Goal: Information Seeking & Learning: Find specific fact

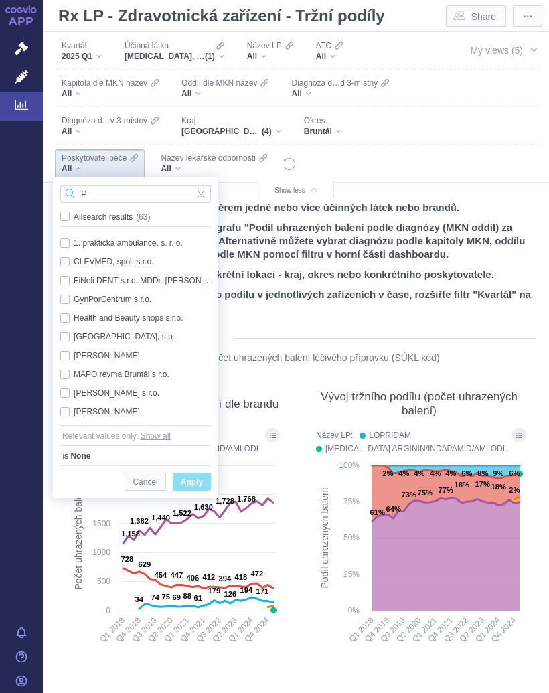
click at [116, 191] on input "P" at bounding box center [135, 194] width 151 height 18
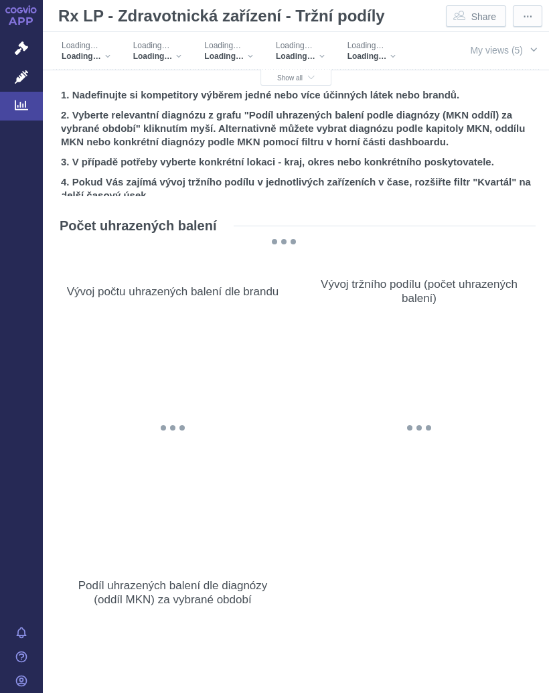
click at [310, 75] on icon "button" at bounding box center [311, 77] width 7 height 7
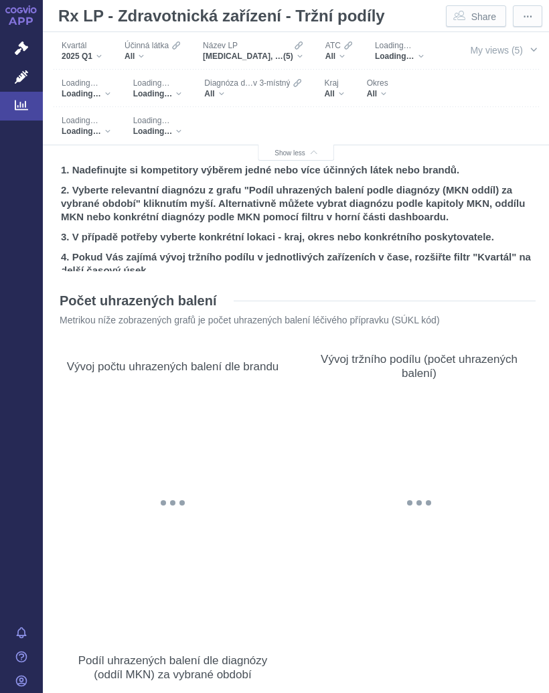
click at [527, 51] on button "My views (5)" at bounding box center [504, 49] width 92 height 25
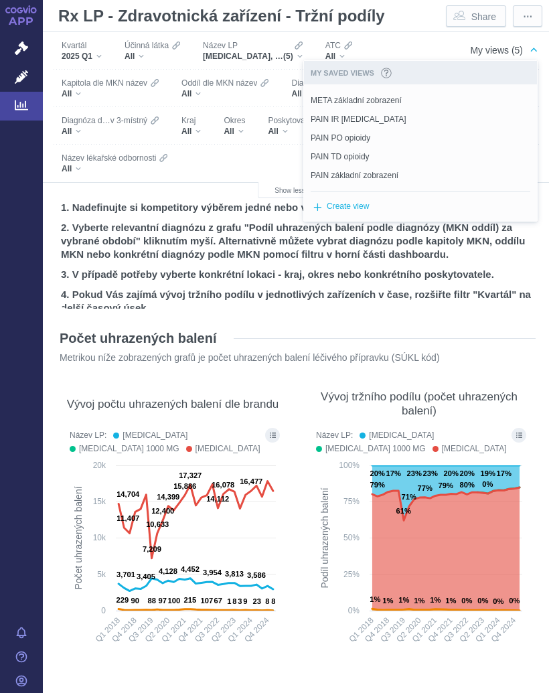
click at [246, 165] on div "Filters" at bounding box center [310, 163] width 257 height 37
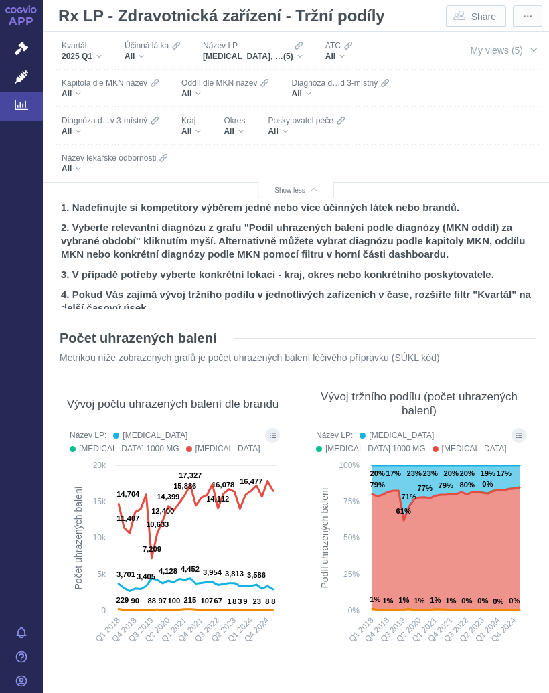
click at [269, 171] on div "Filters" at bounding box center [310, 163] width 257 height 37
click at [291, 122] on span "Poskytovatel péče" at bounding box center [300, 120] width 65 height 11
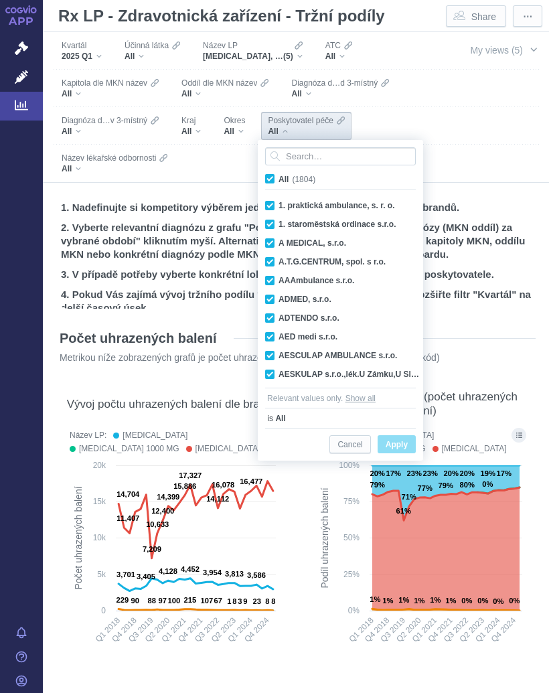
click at [279, 175] on span "All (1804)" at bounding box center [297, 179] width 37 height 9
click at [279, 175] on input "All (1804)" at bounding box center [283, 176] width 9 height 9
checkbox input "false"
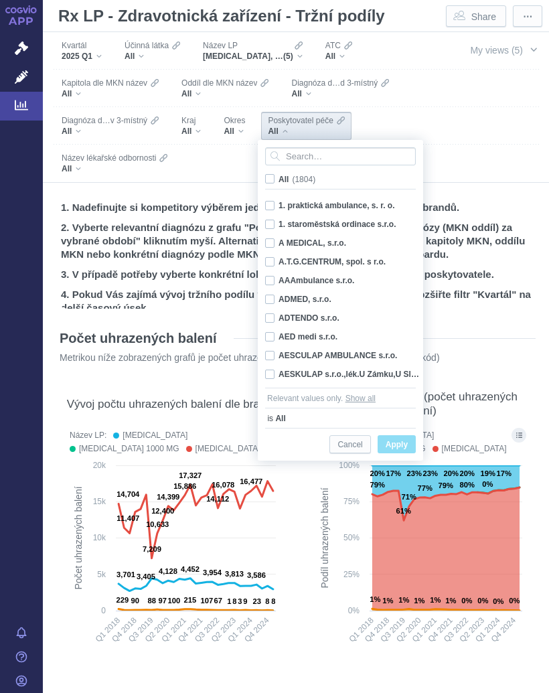
checkbox input "false"
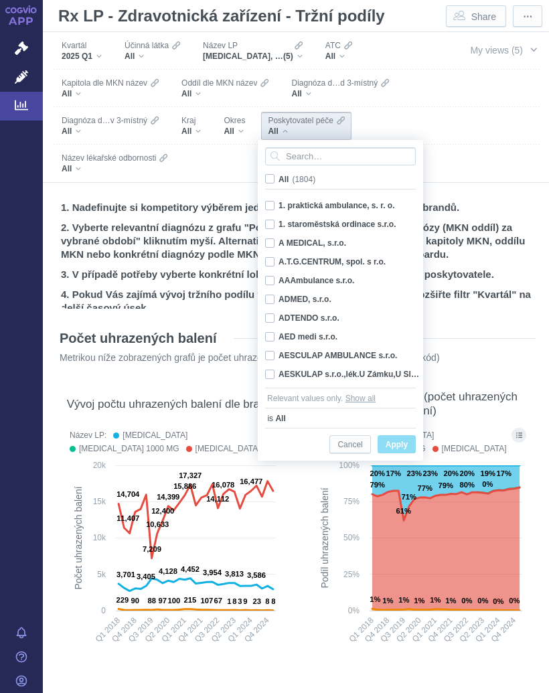
checkbox input "false"
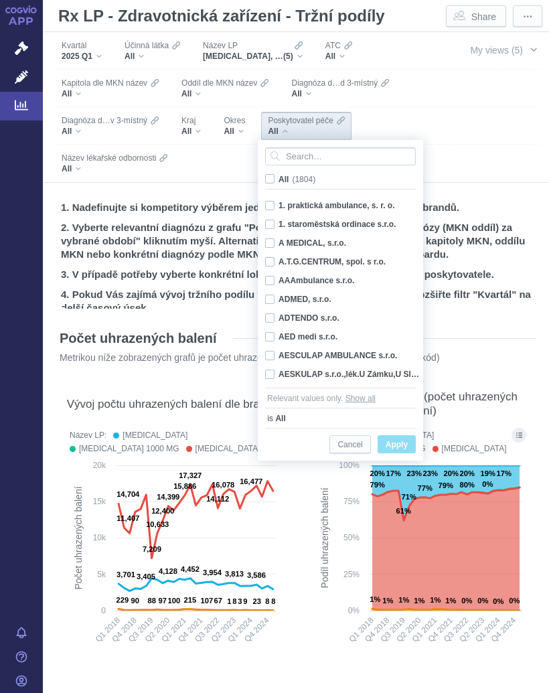
checkbox input "false"
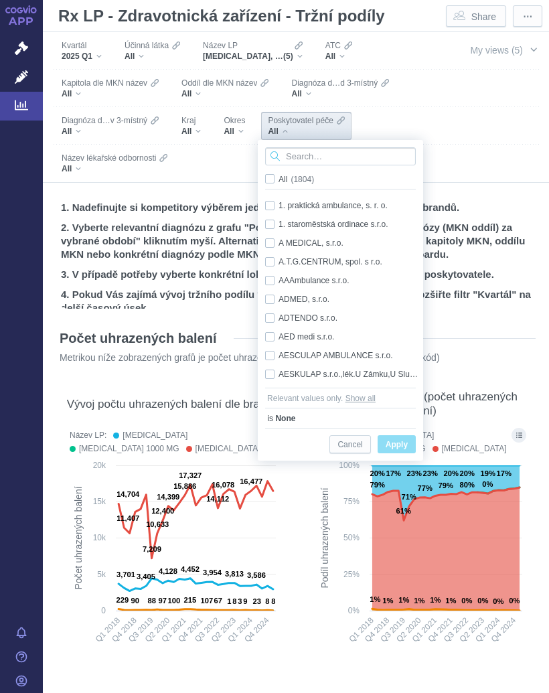
click at [315, 150] on input "Search attribute values" at bounding box center [340, 156] width 151 height 18
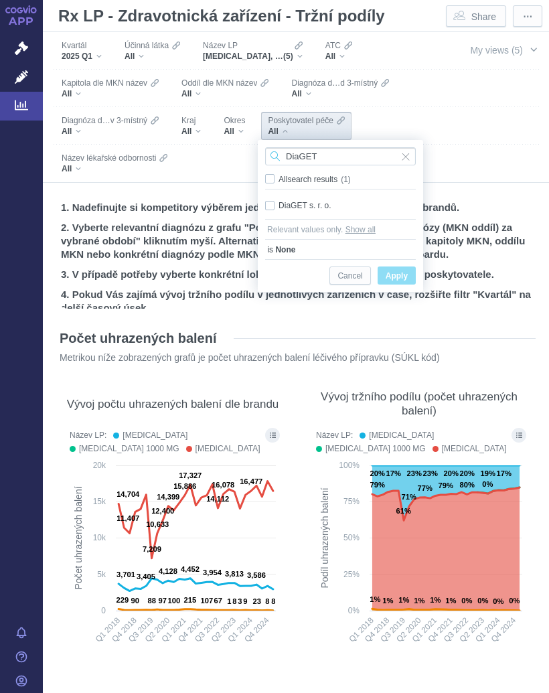
type input "DiaGET"
click at [0, 0] on span "Only" at bounding box center [0, 0] width 0 height 0
checkbox input "true"
click at [403, 273] on span "Apply" at bounding box center [397, 276] width 22 height 17
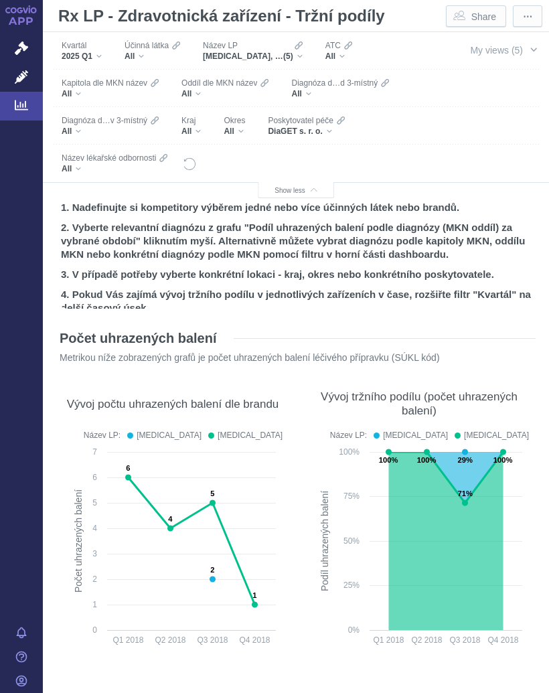
click at [303, 52] on div "[MEDICAL_DATA], [MEDICAL_DATA] 1000 MG, [MEDICAL_DATA], METFOGAMMA, METFOGAMMA …" at bounding box center [253, 56] width 100 height 11
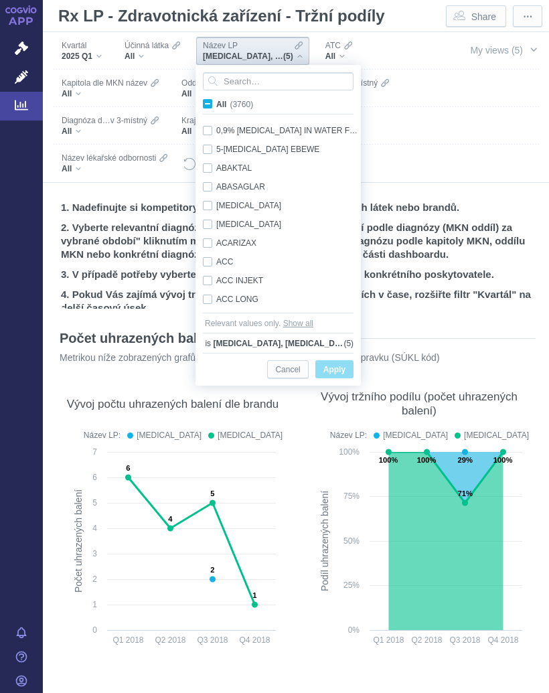
click at [214, 100] on label "All (3760)" at bounding box center [230, 103] width 59 height 13
click at [216, 100] on input "All (3760)" at bounding box center [220, 101] width 9 height 9
checkbox input "true"
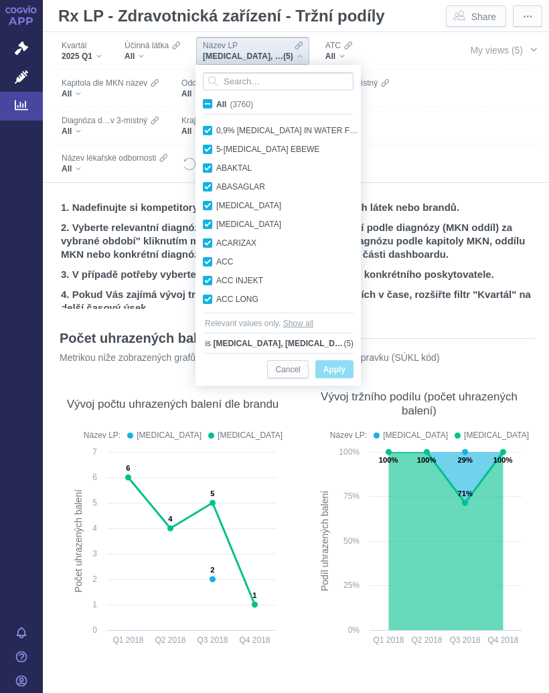
checkbox input "true"
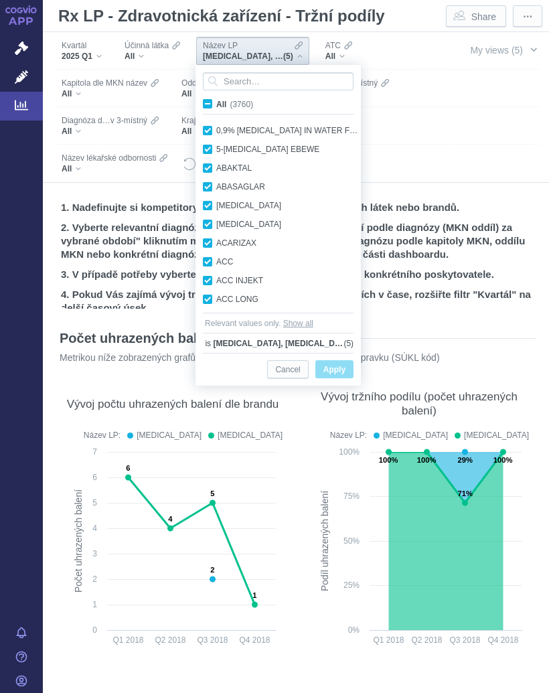
checkbox input "true"
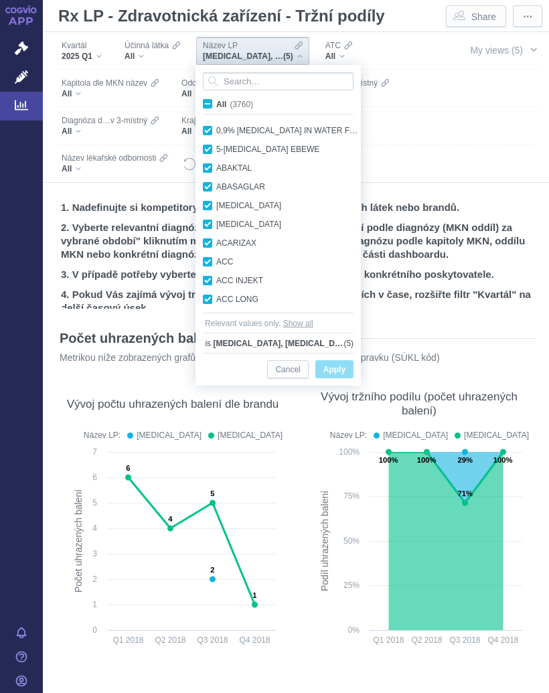
checkbox input "true"
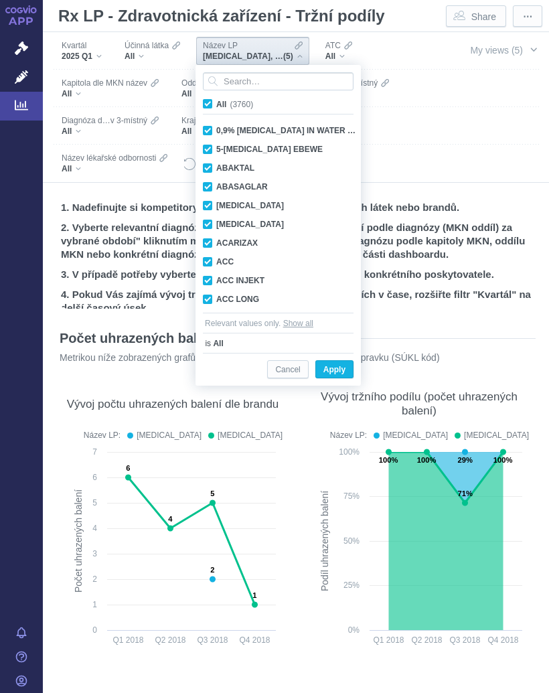
click at [216, 98] on input "All (3760)" at bounding box center [220, 101] width 9 height 9
checkbox input "false"
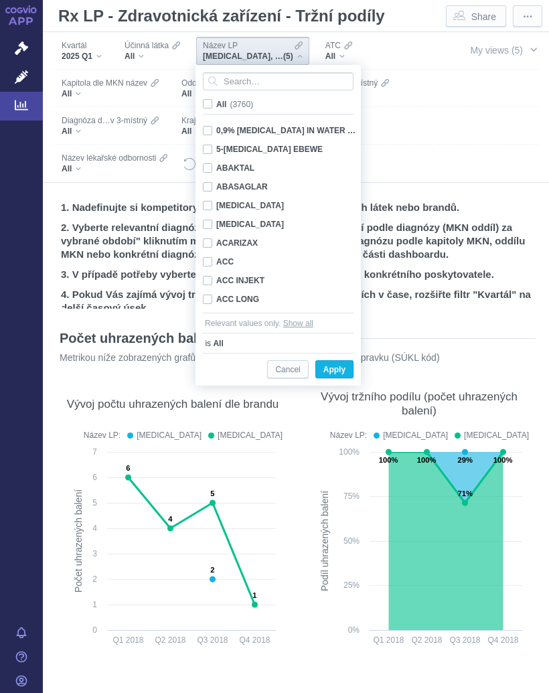
checkbox input "false"
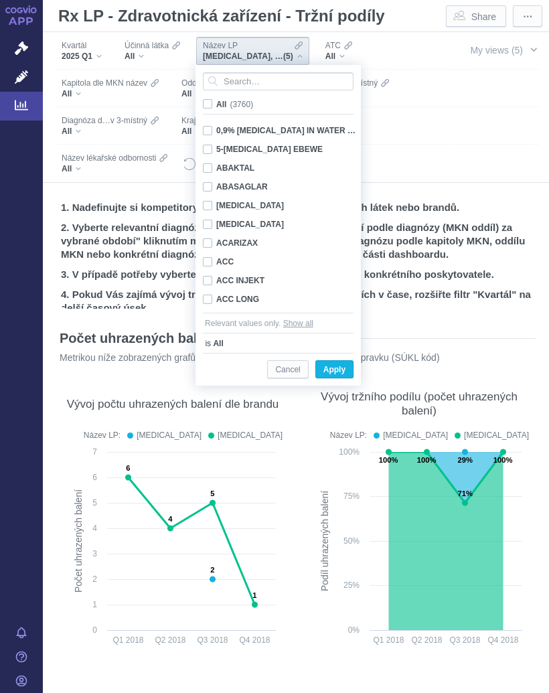
checkbox input "false"
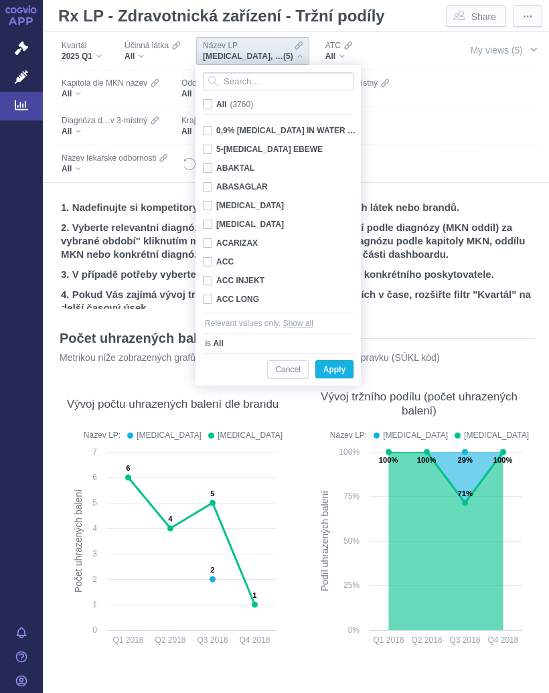
checkbox input "false"
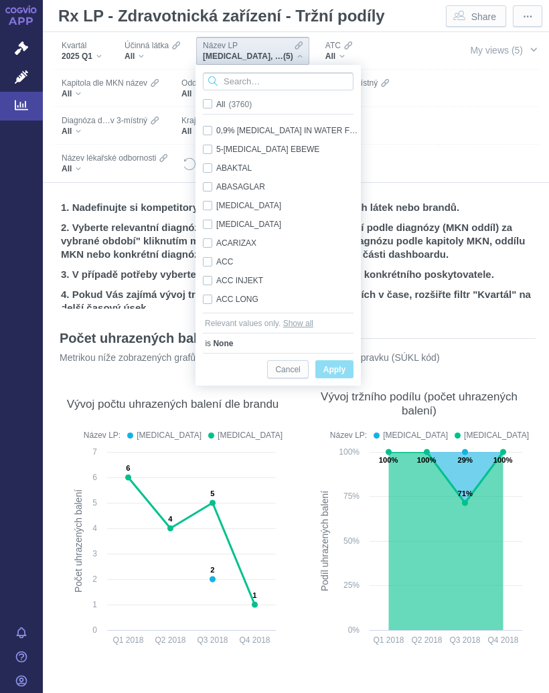
click at [253, 79] on input "Search attribute values" at bounding box center [278, 81] width 151 height 18
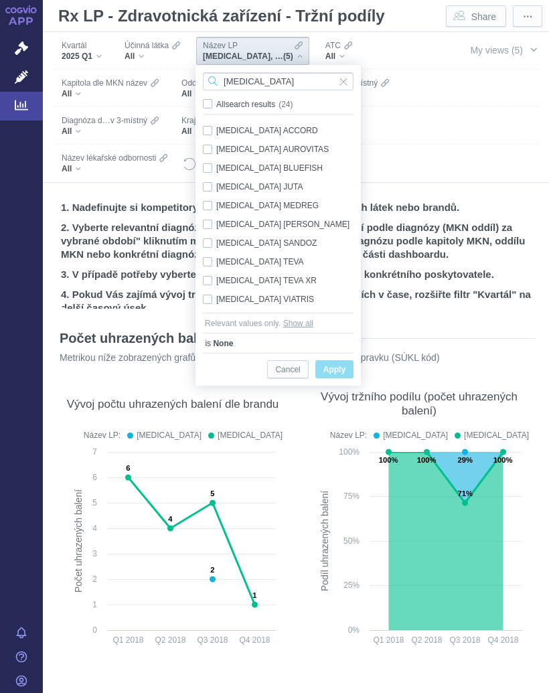
click at [299, 76] on input "[MEDICAL_DATA]" at bounding box center [278, 81] width 151 height 18
click at [283, 75] on input "[MEDICAL_DATA]" at bounding box center [278, 81] width 151 height 18
click at [278, 75] on input "[MEDICAL_DATA]" at bounding box center [278, 81] width 151 height 18
click at [295, 81] on input "[MEDICAL_DATA]" at bounding box center [278, 81] width 151 height 18
type input "M"
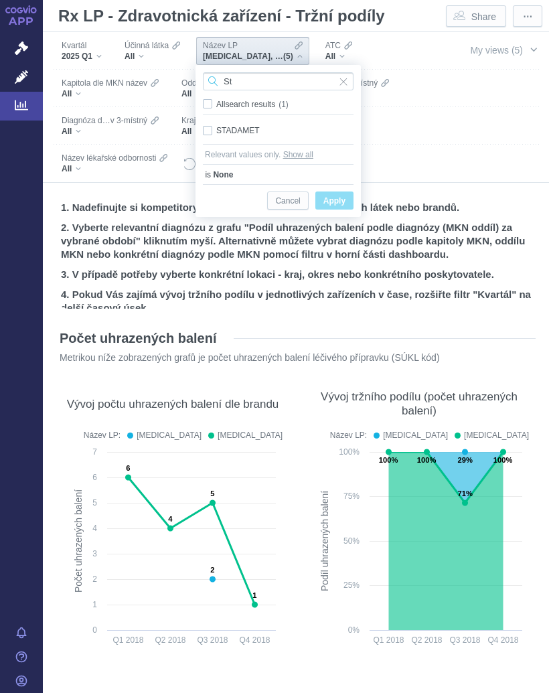
type input "S"
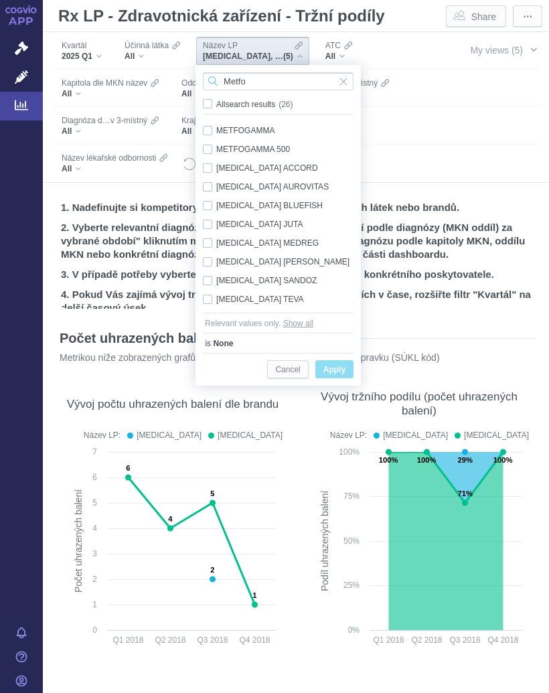
type input "Metfo"
click at [211, 123] on div "METFOGAMMA Only" at bounding box center [280, 130] width 168 height 19
checkbox input "true"
click at [211, 144] on div "METFOGAMMA 500 Only" at bounding box center [280, 149] width 168 height 19
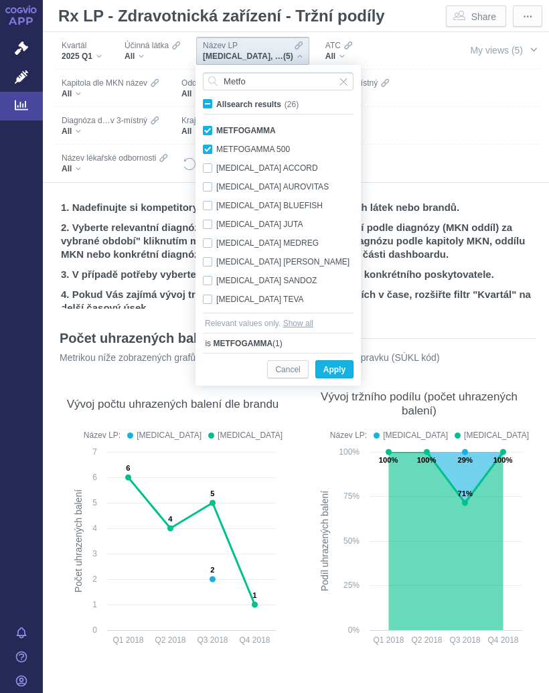
checkbox input "true"
click at [210, 164] on div "[MEDICAL_DATA] ACCORD Only" at bounding box center [280, 168] width 168 height 19
checkbox input "true"
click at [214, 182] on div "[MEDICAL_DATA] AUROVITAS Only" at bounding box center [280, 187] width 168 height 19
checkbox input "true"
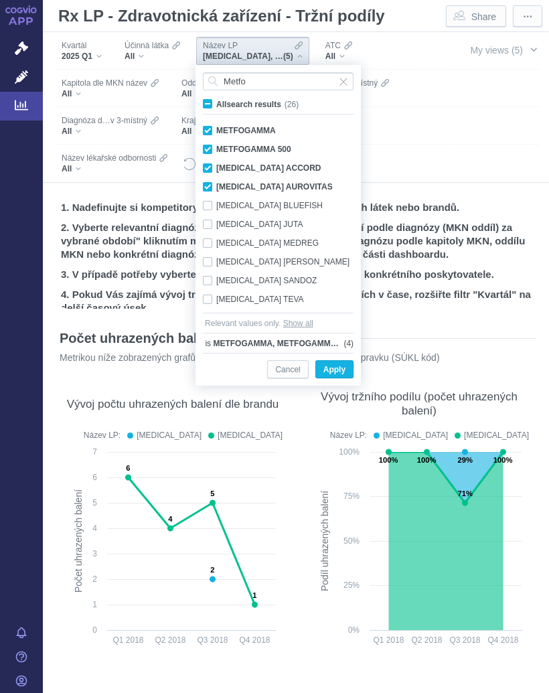
click at [210, 204] on div "[MEDICAL_DATA] BLUEFISH Only" at bounding box center [280, 205] width 168 height 19
checkbox input "true"
click at [214, 221] on div "[MEDICAL_DATA] JUTA Only" at bounding box center [280, 224] width 168 height 19
checkbox input "true"
click at [214, 241] on div "[MEDICAL_DATA] MEDREG Only" at bounding box center [280, 243] width 168 height 19
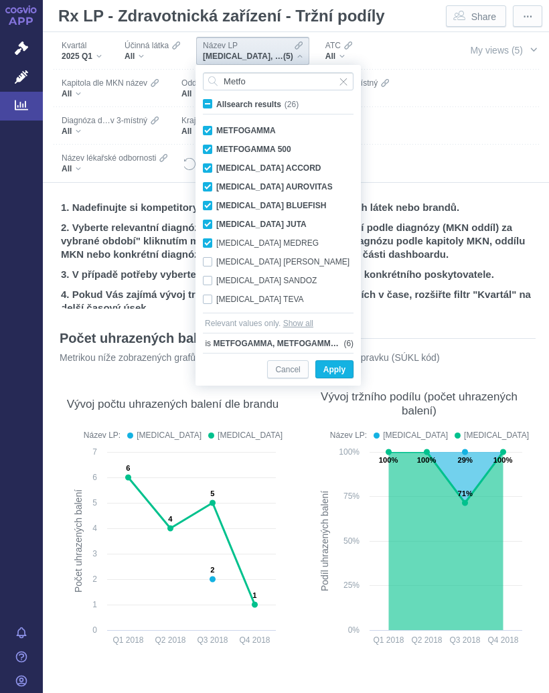
checkbox input "true"
click at [210, 257] on div "[MEDICAL_DATA] MYLAN Only" at bounding box center [280, 262] width 168 height 19
checkbox input "true"
click at [212, 279] on div "[MEDICAL_DATA] SANDOZ Only" at bounding box center [280, 280] width 168 height 19
checkbox input "true"
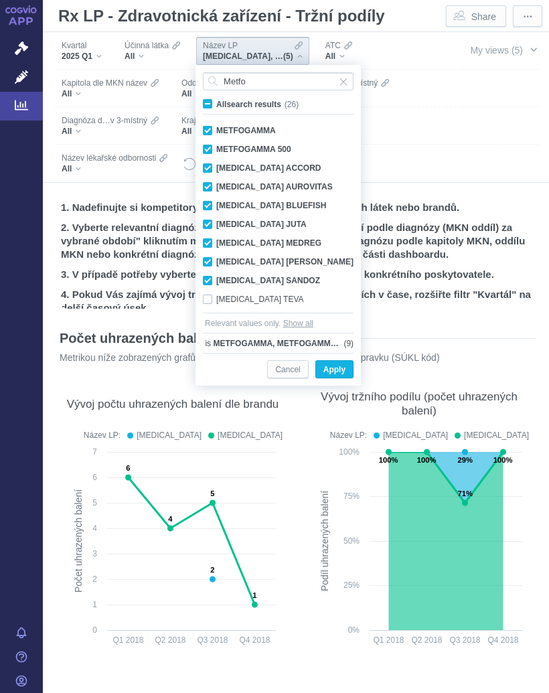
click at [209, 292] on div "[MEDICAL_DATA] TEVA Only" at bounding box center [280, 299] width 168 height 19
checkbox input "true"
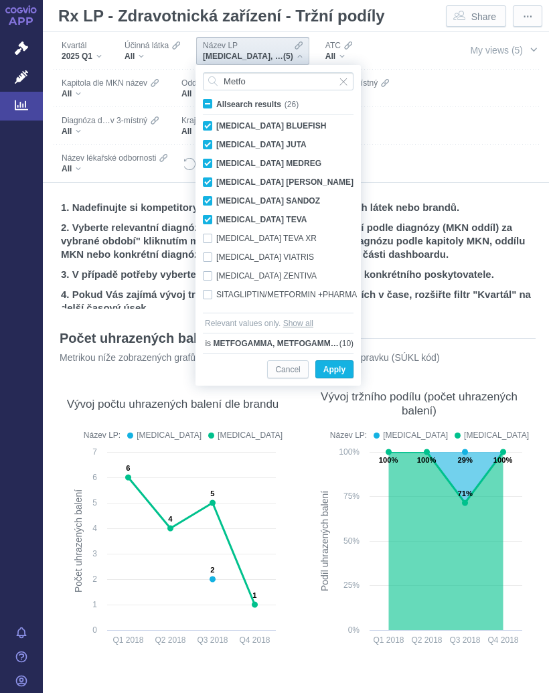
scroll to position [115, 0]
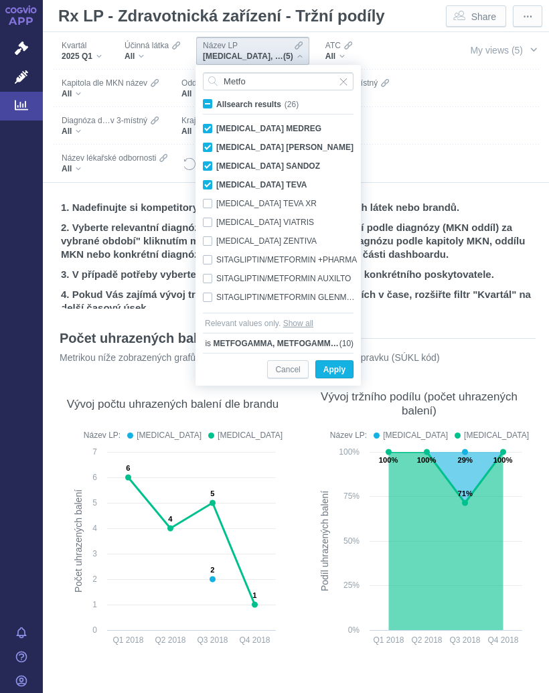
click at [209, 203] on div "[MEDICAL_DATA] TEVA XR Only" at bounding box center [280, 203] width 168 height 19
checkbox input "true"
click at [210, 221] on div "[MEDICAL_DATA] VIATRIS Only" at bounding box center [280, 222] width 168 height 19
checkbox input "true"
click at [214, 234] on div "[MEDICAL_DATA] ZENTIVA Only" at bounding box center [280, 241] width 168 height 19
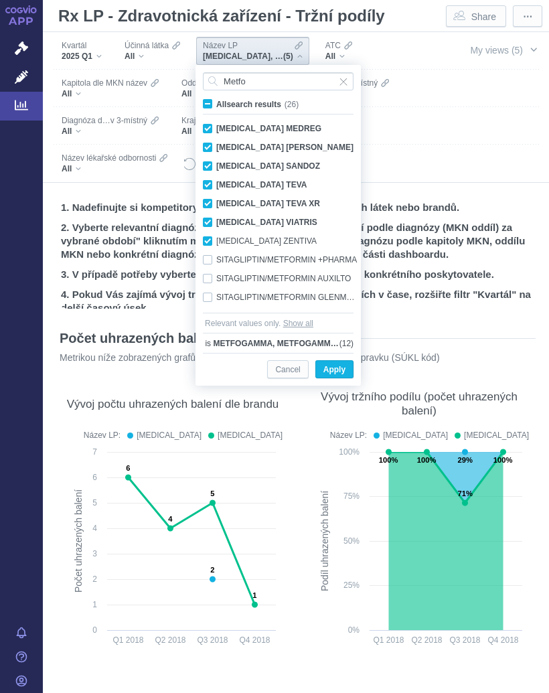
checkbox input "true"
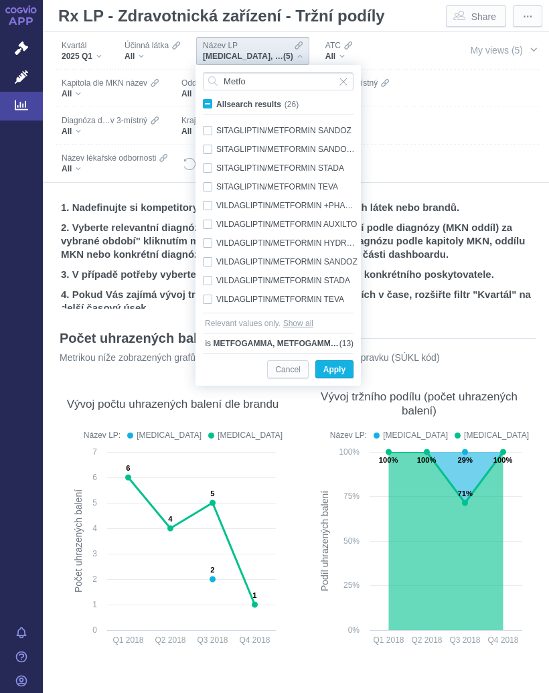
scroll to position [300, 0]
click at [345, 368] on span "Apply" at bounding box center [335, 370] width 22 height 17
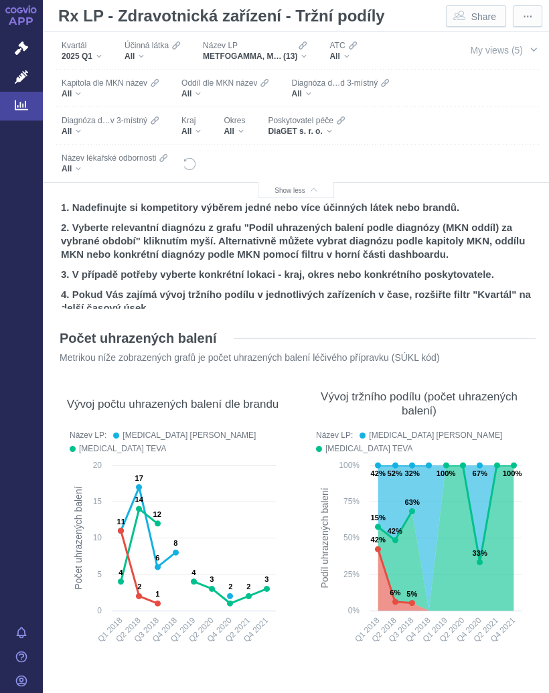
click at [304, 54] on div "METFOGAMMA, METFOGAMMA 500, [MEDICAL_DATA] ACCORD, [MEDICAL_DATA] AUROVITAS, [M…" at bounding box center [255, 56] width 104 height 11
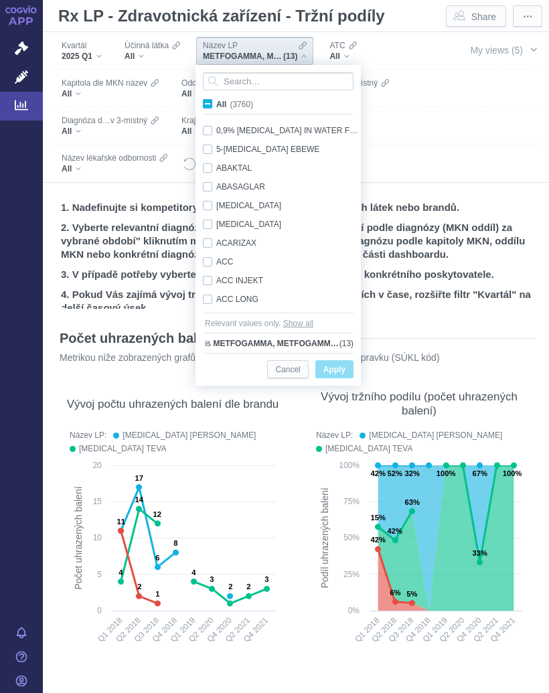
click at [440, 128] on div "Kvartál 2025 Q1 Účinná [PERSON_NAME] All Název LP METFOGAMMA, METFOGAMMA 500, […" at bounding box center [296, 107] width 506 height 151
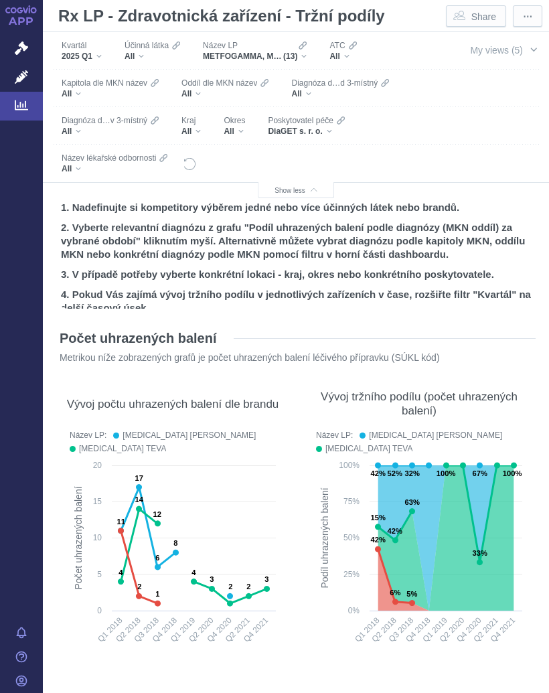
click at [534, 43] on button "My views (5)" at bounding box center [504, 49] width 92 height 25
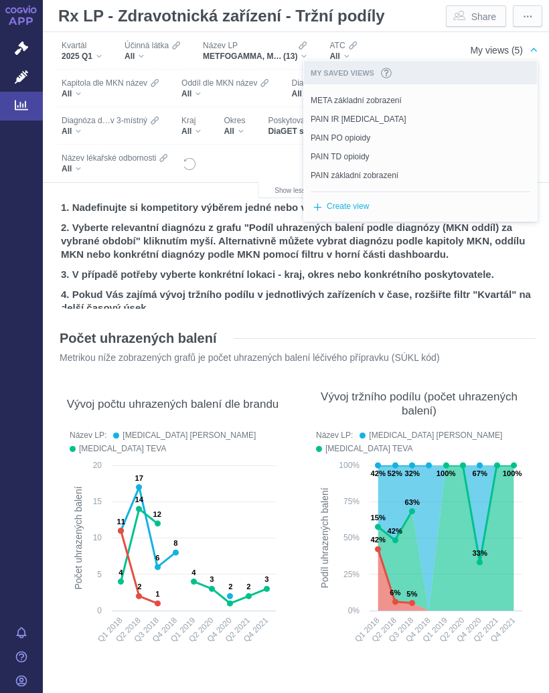
click at [433, 96] on div "META základní zobrazení" at bounding box center [417, 100] width 226 height 19
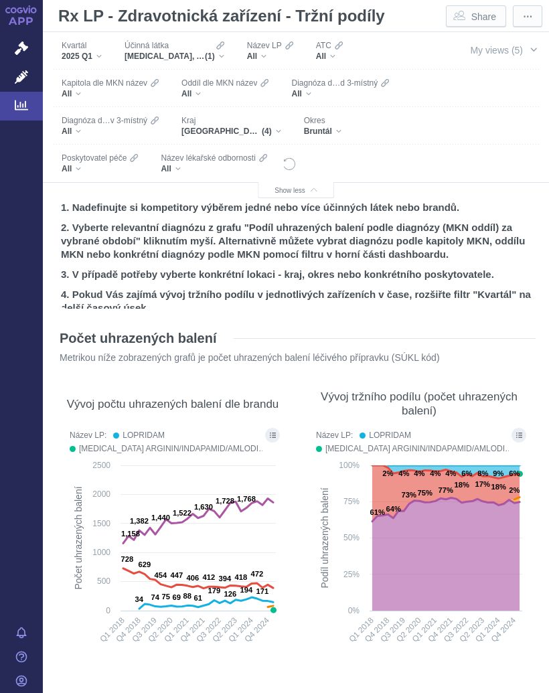
click at [228, 56] on div "Účinná [PERSON_NAME] [MEDICAL_DATA], AMLODIPIN A INDAPAMID (1)" at bounding box center [174, 51] width 113 height 28
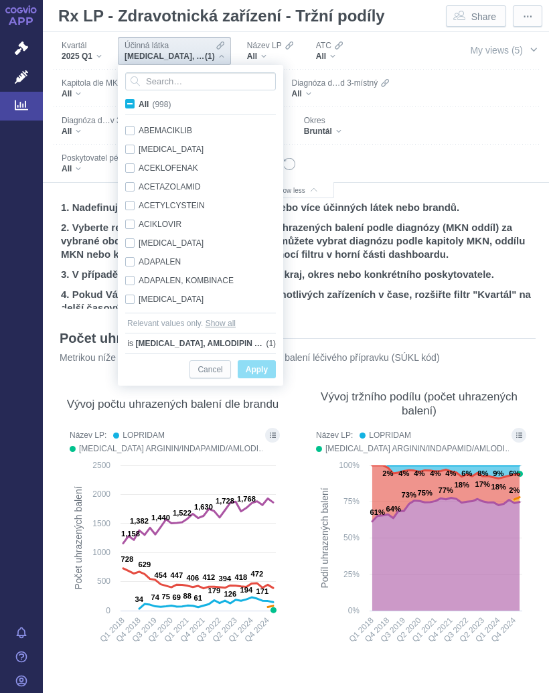
click at [401, 152] on div "Filters" at bounding box center [368, 163] width 142 height 37
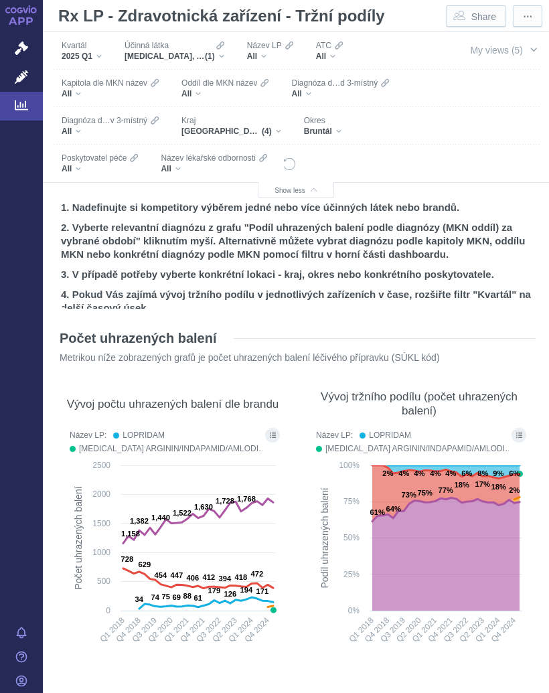
click at [121, 165] on div "All" at bounding box center [100, 168] width 76 height 11
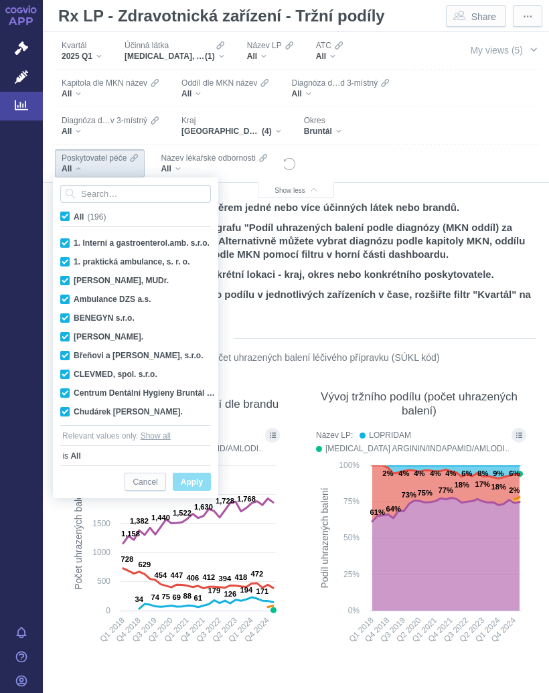
click at [74, 215] on input "All (196)" at bounding box center [78, 214] width 9 height 9
checkbox input "false"
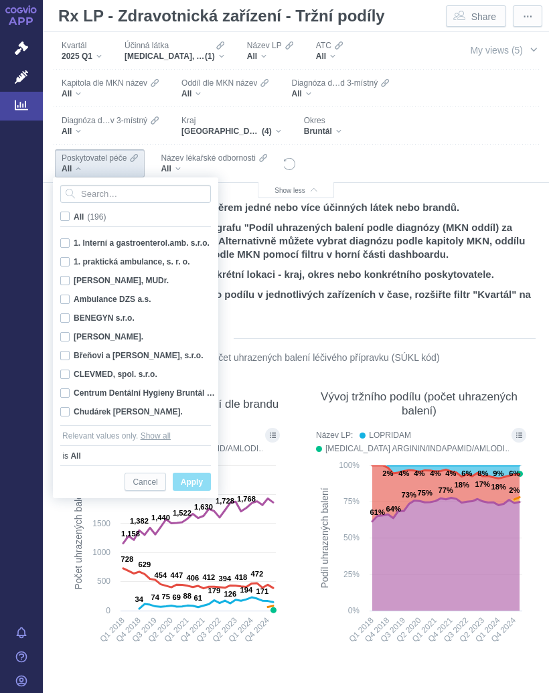
checkbox input "false"
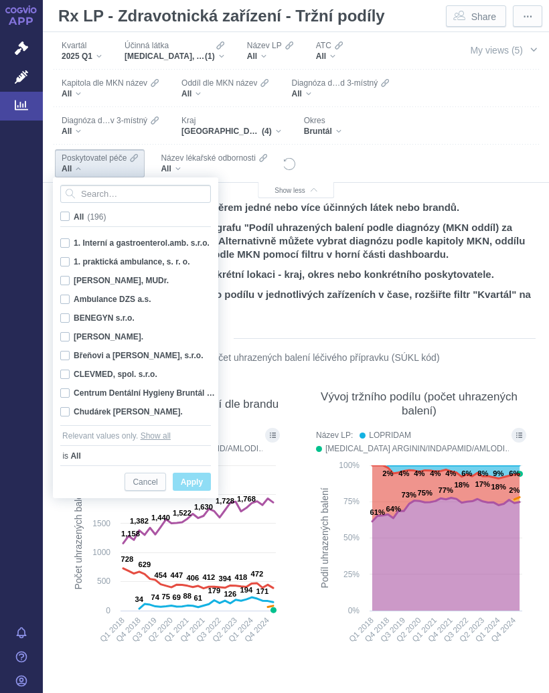
checkbox input "false"
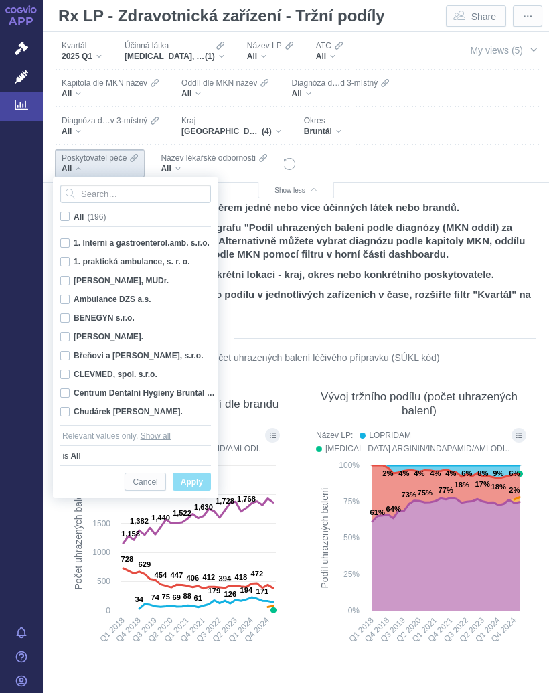
checkbox input "false"
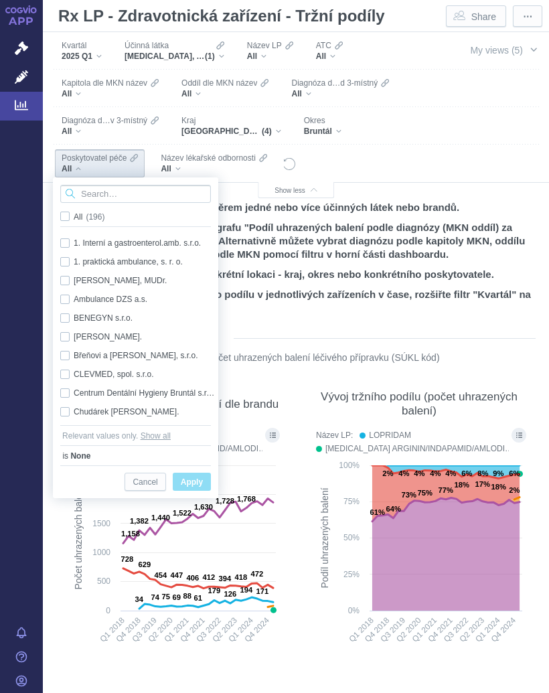
click at [113, 190] on input "Search attribute values" at bounding box center [135, 194] width 151 height 18
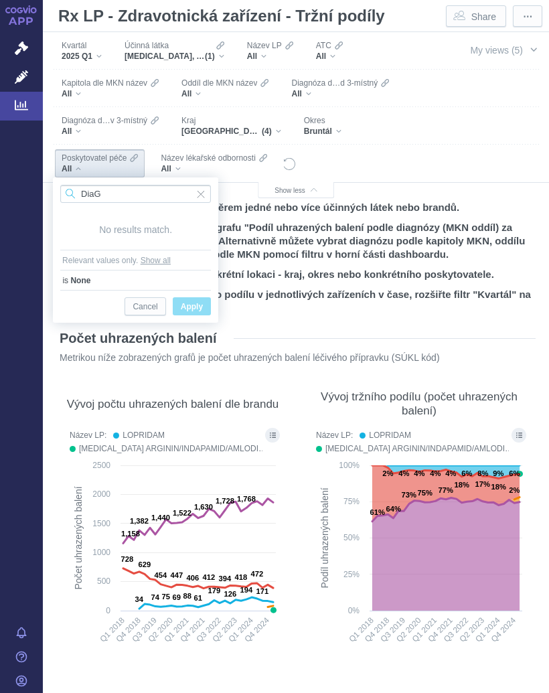
click at [137, 196] on input "DiaG" at bounding box center [135, 194] width 151 height 18
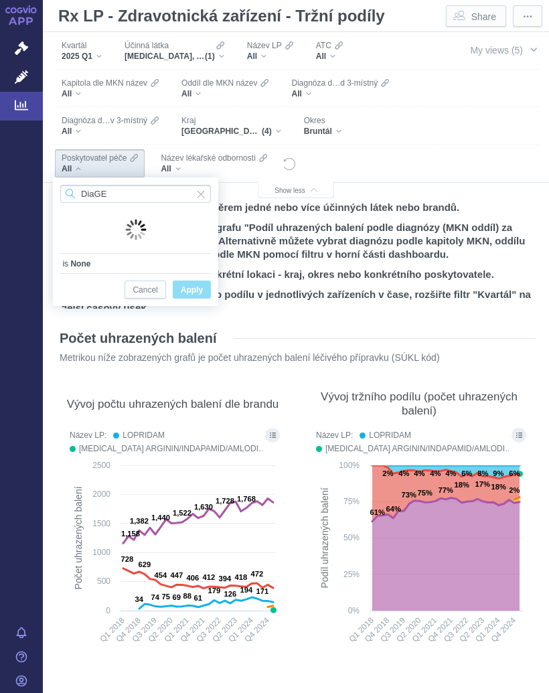
type input "DiaGET"
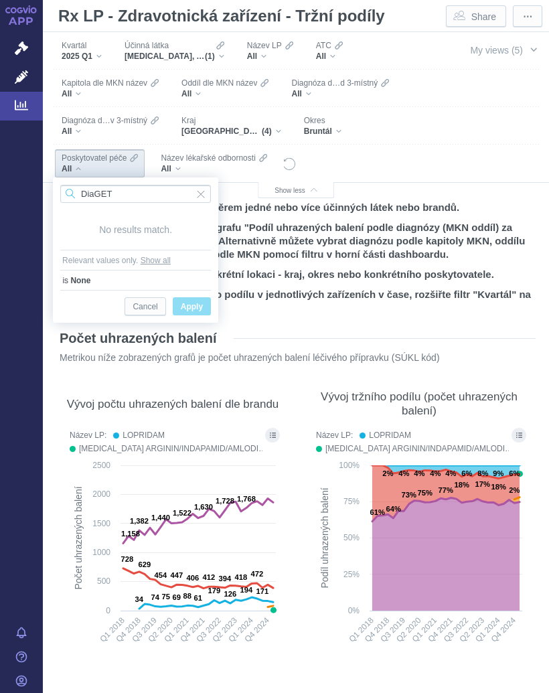
click at [208, 190] on input "DiaGET" at bounding box center [135, 194] width 151 height 18
click at [154, 297] on button "Cancel" at bounding box center [145, 306] width 41 height 18
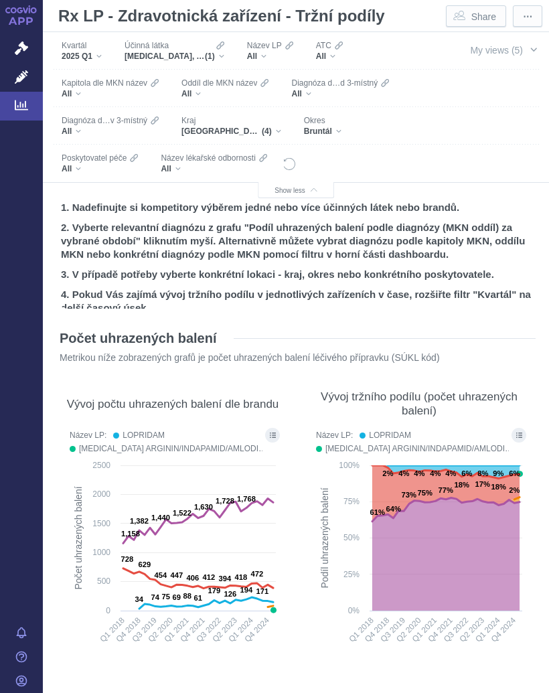
click at [230, 54] on div "Účinná [PERSON_NAME] [MEDICAL_DATA], AMLODIPIN A INDAPAMID (1)" at bounding box center [174, 51] width 113 height 28
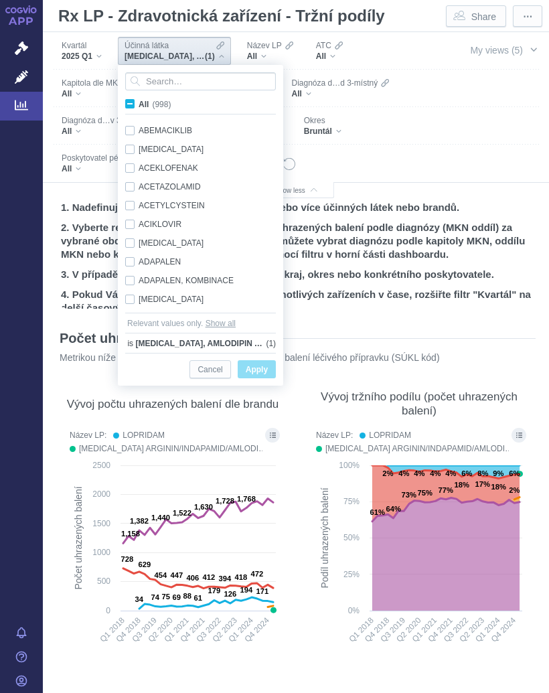
click at [136, 105] on label "All (998)" at bounding box center [150, 103] width 54 height 13
click at [139, 105] on input "All (998)" at bounding box center [143, 101] width 9 height 9
checkbox input "true"
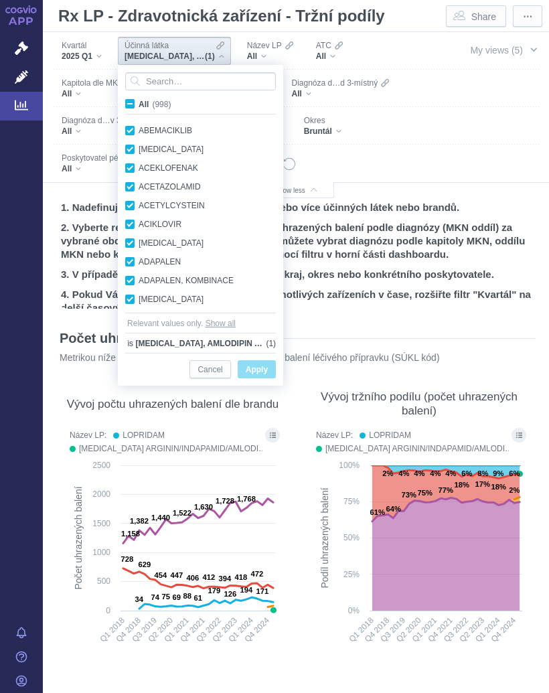
checkbox input "true"
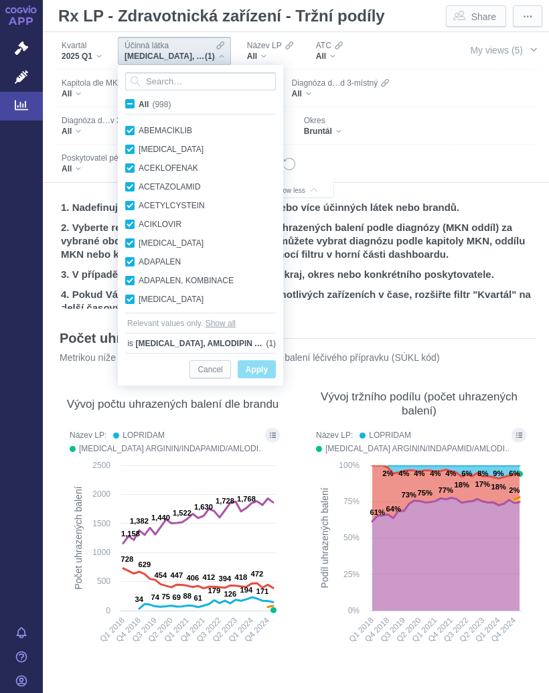
checkbox input "true"
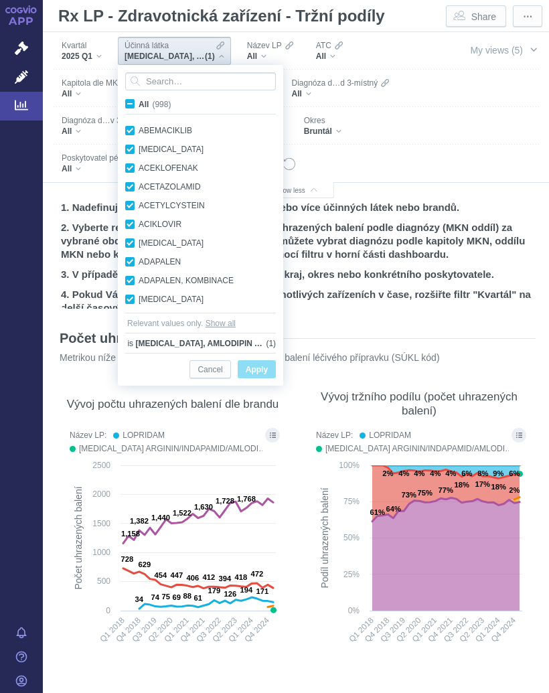
checkbox input "true"
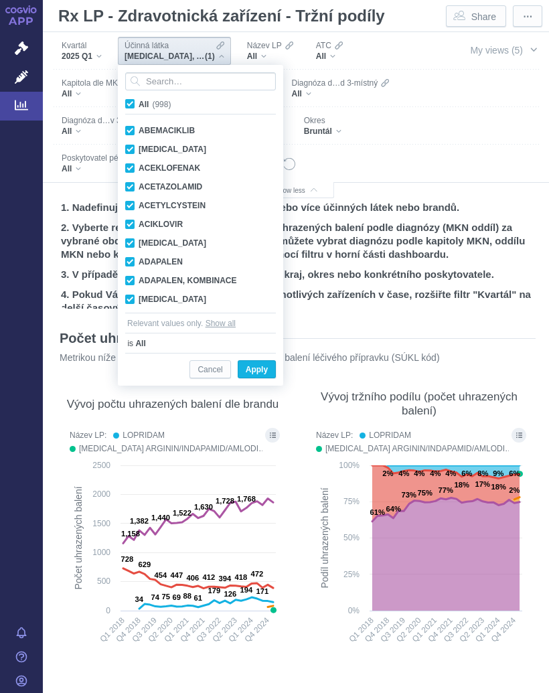
click at [139, 100] on input "All (998)" at bounding box center [143, 101] width 9 height 9
checkbox input "false"
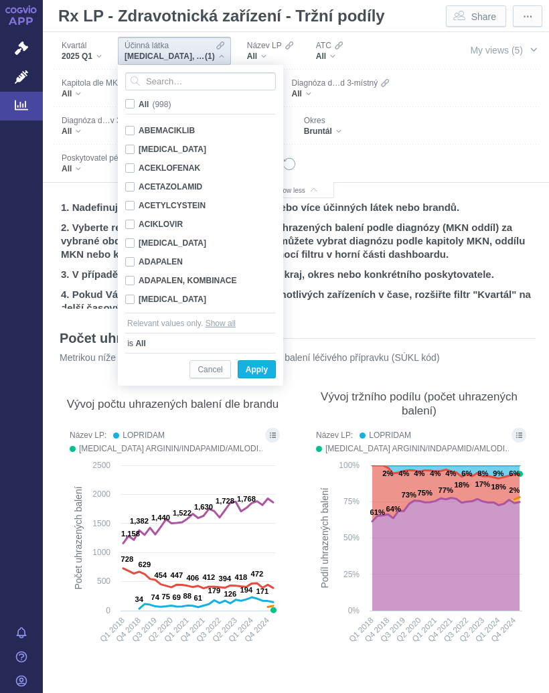
checkbox input "false"
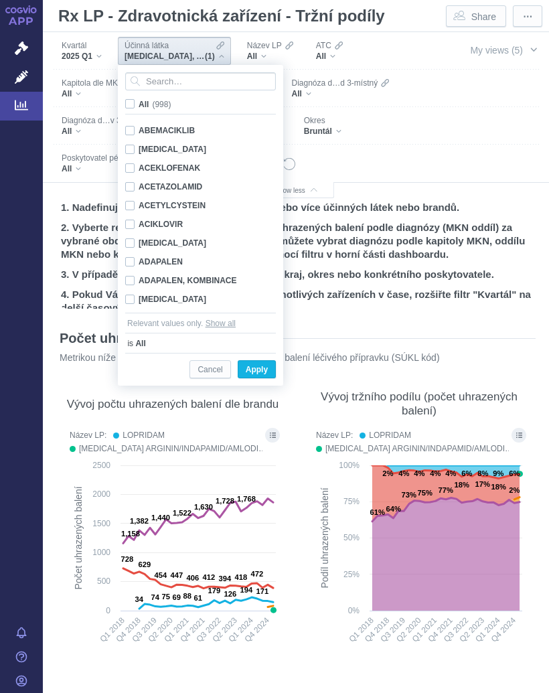
checkbox input "false"
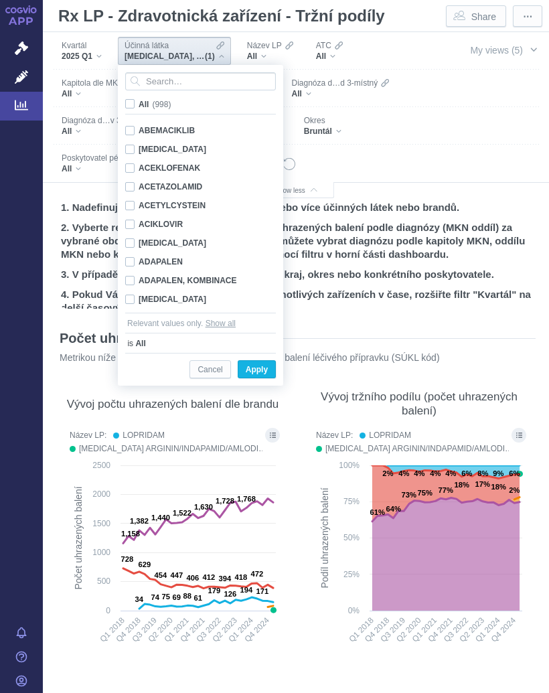
checkbox input "false"
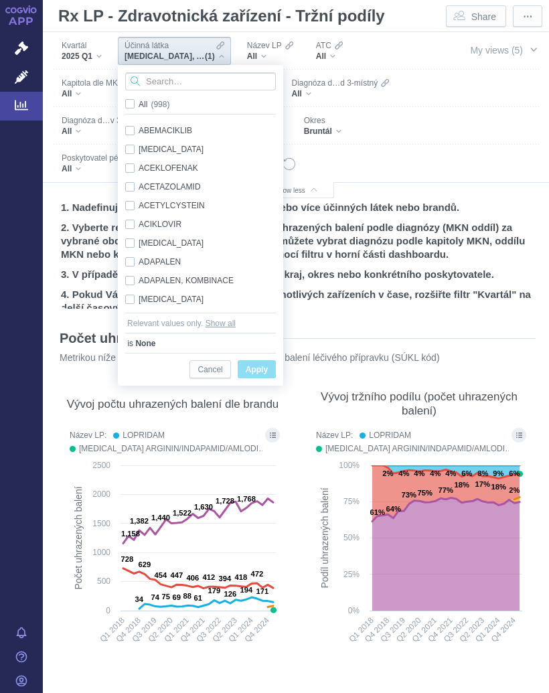
click at [184, 82] on input "Search attribute values" at bounding box center [200, 81] width 151 height 18
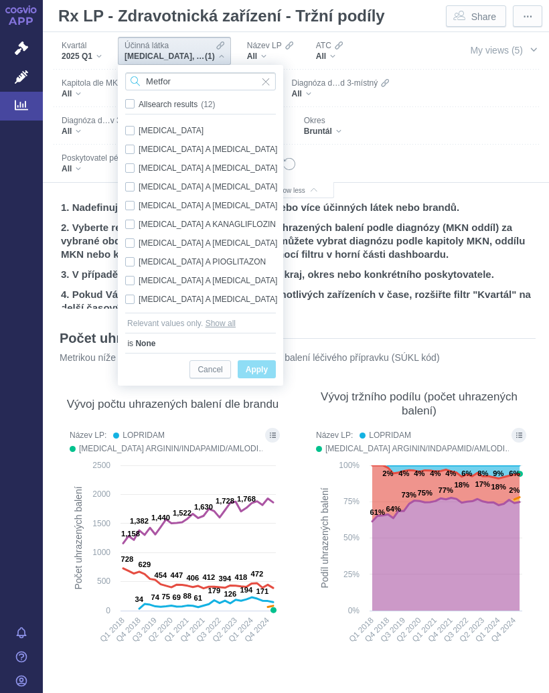
scroll to position [0, 0]
type input "Metfor"
click at [267, 80] on span "Input clear" at bounding box center [265, 81] width 9 height 18
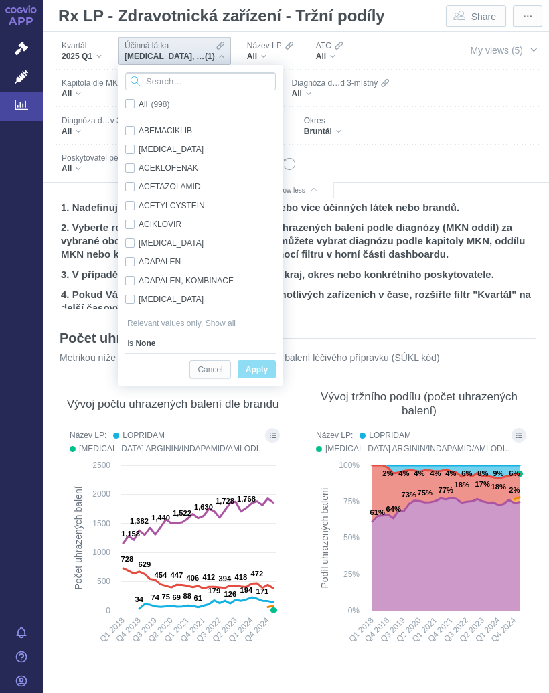
click at [190, 80] on input "Search attribute values" at bounding box center [200, 81] width 151 height 18
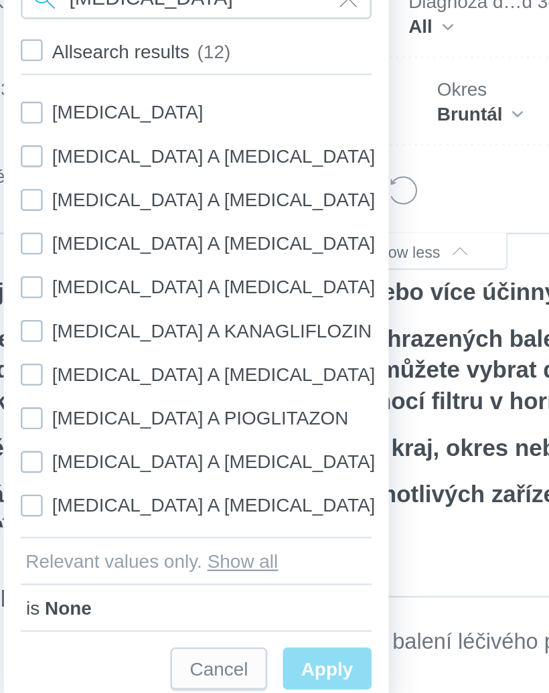
type input "[MEDICAL_DATA]"
click at [119, 121] on div "[MEDICAL_DATA] Only" at bounding box center [203, 130] width 168 height 19
checkbox input "true"
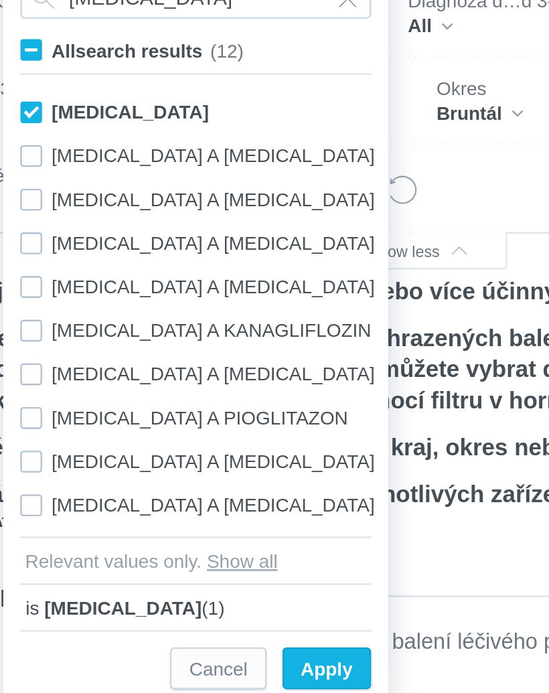
click at [0, 0] on span "Only" at bounding box center [0, 0] width 0 height 0
click at [246, 362] on span "Apply" at bounding box center [257, 370] width 22 height 17
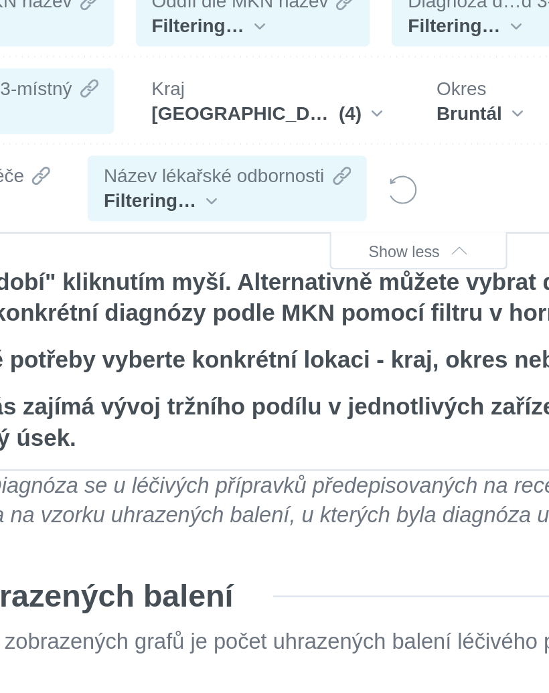
scroll to position [41, 0]
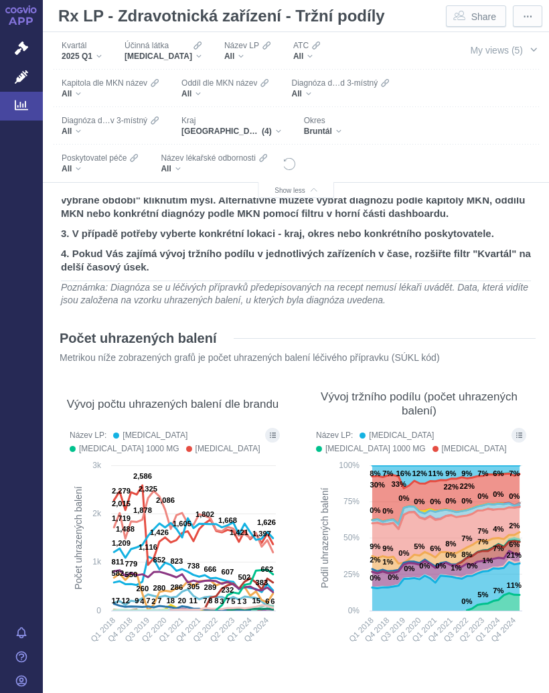
click at [138, 163] on div "All" at bounding box center [100, 168] width 76 height 11
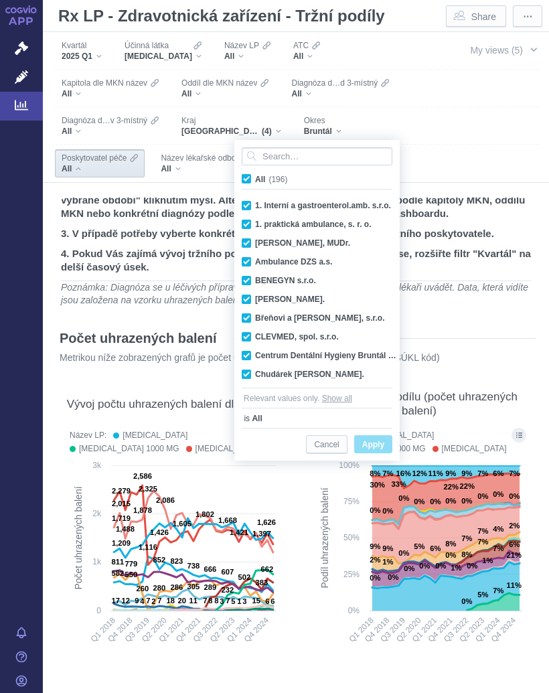
click at [255, 180] on span "All (196)" at bounding box center [271, 179] width 32 height 9
click at [255, 180] on input "All (196)" at bounding box center [259, 176] width 9 height 9
checkbox input "false"
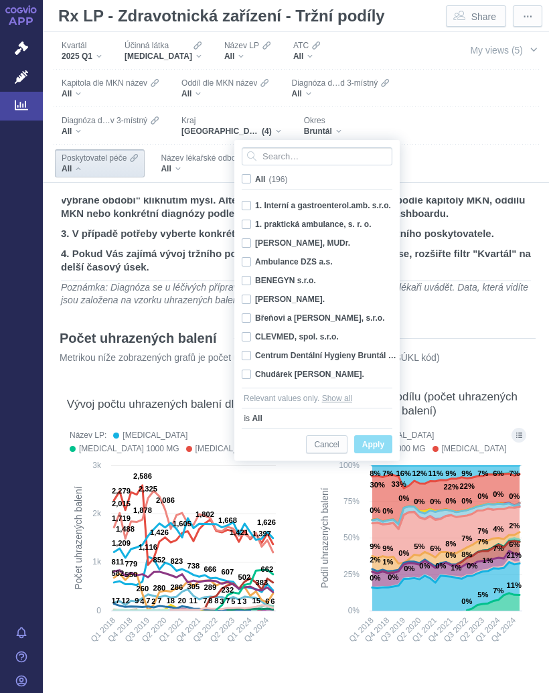
checkbox input "false"
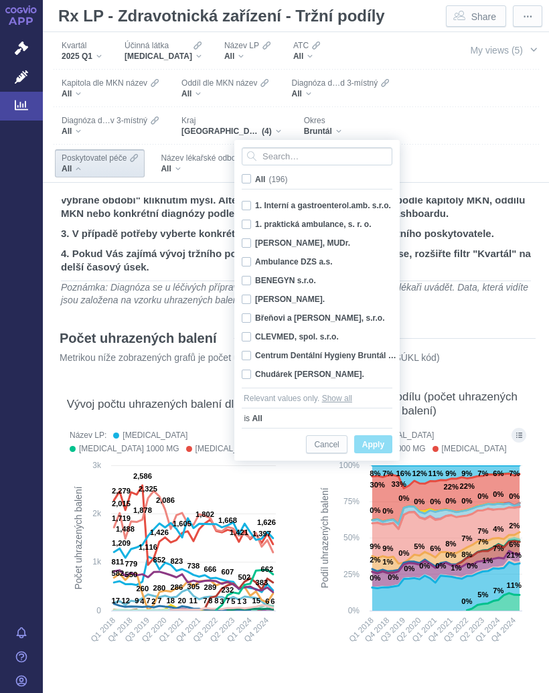
checkbox input "false"
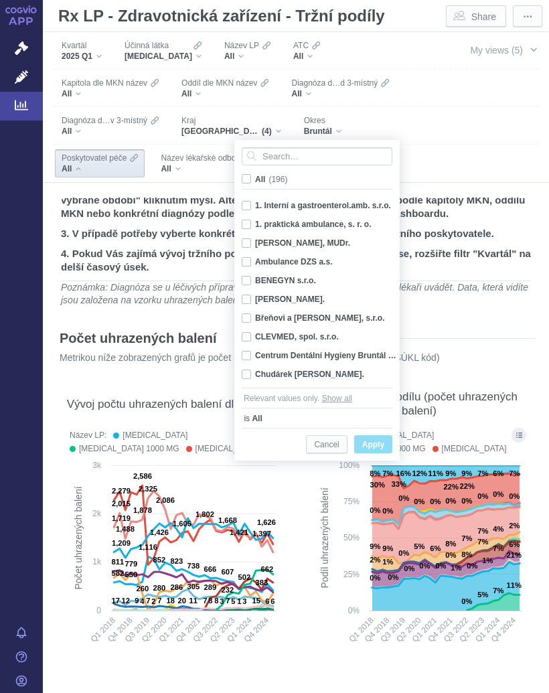
checkbox input "false"
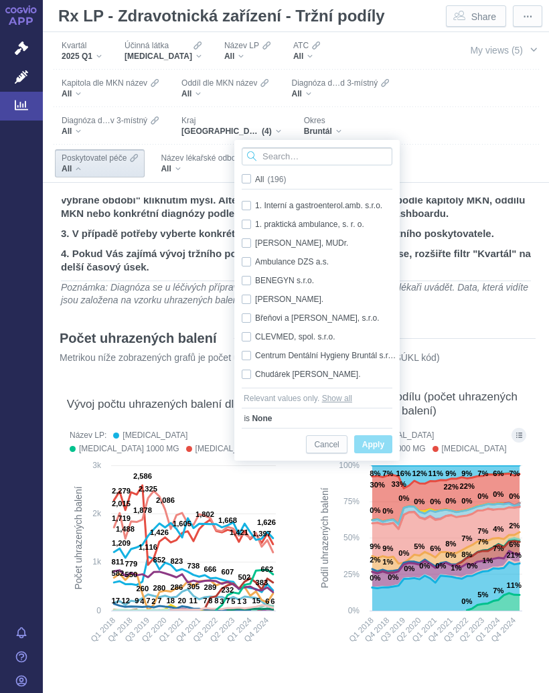
click at [287, 156] on input "Search attribute values" at bounding box center [317, 156] width 151 height 18
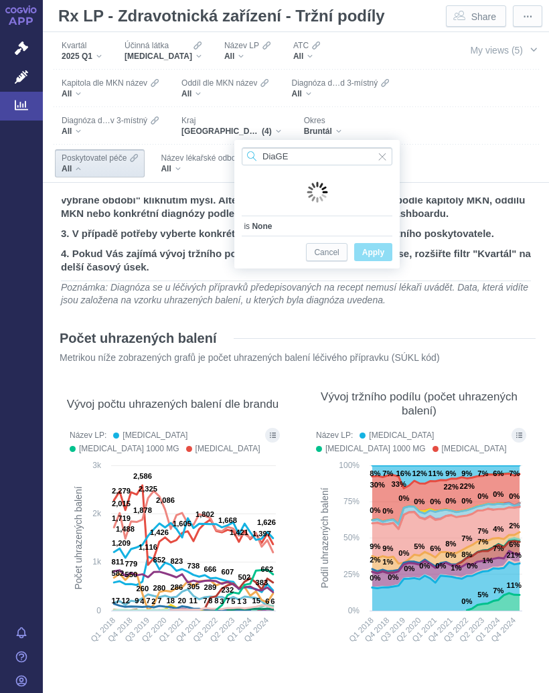
type input "DiaGET"
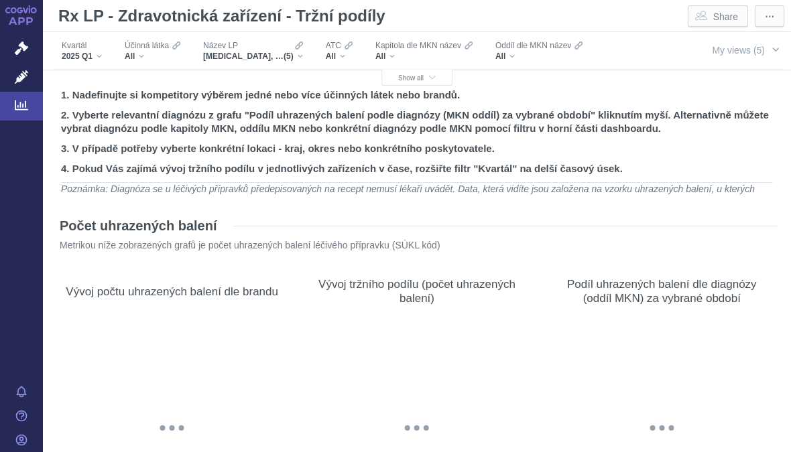
click at [429, 82] on icon "button" at bounding box center [432, 77] width 7 height 7
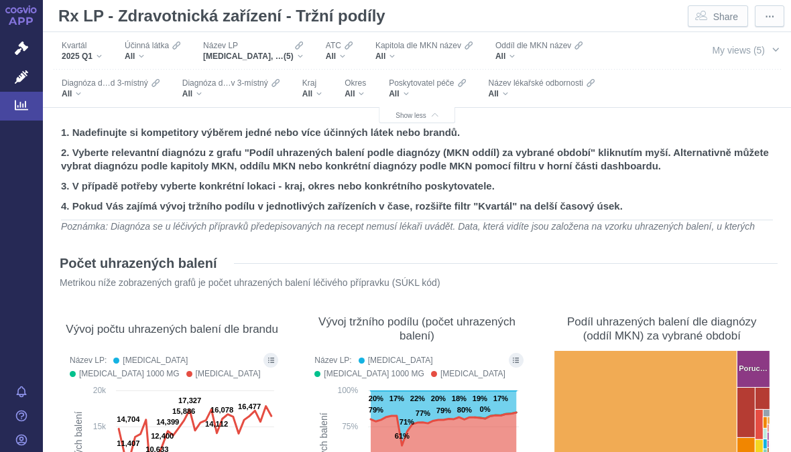
click at [410, 95] on div "All" at bounding box center [427, 93] width 76 height 11
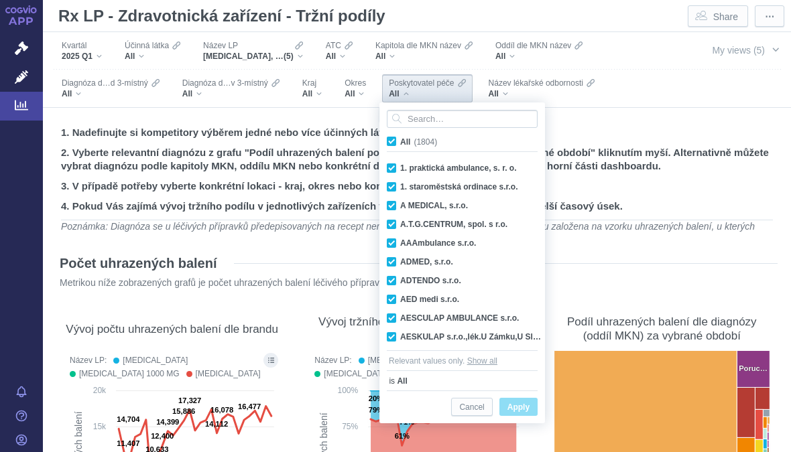
click at [400, 145] on span "All (1804)" at bounding box center [418, 141] width 37 height 9
click at [400, 143] on input "All (1804)" at bounding box center [404, 139] width 9 height 9
checkbox input "false"
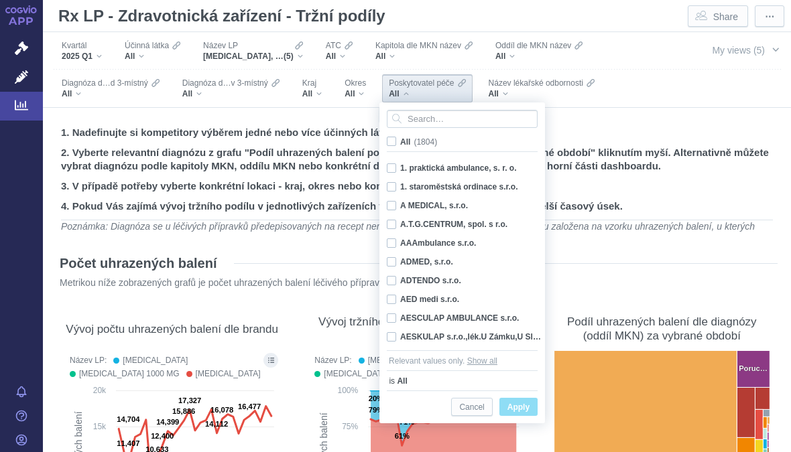
checkbox input "false"
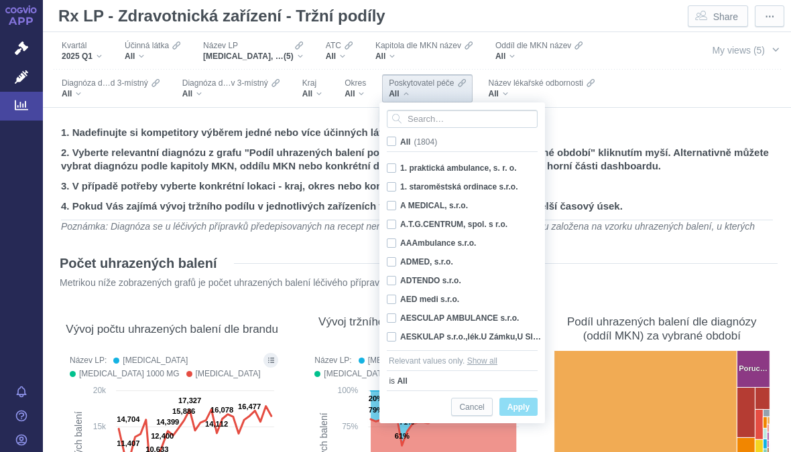
checkbox input "false"
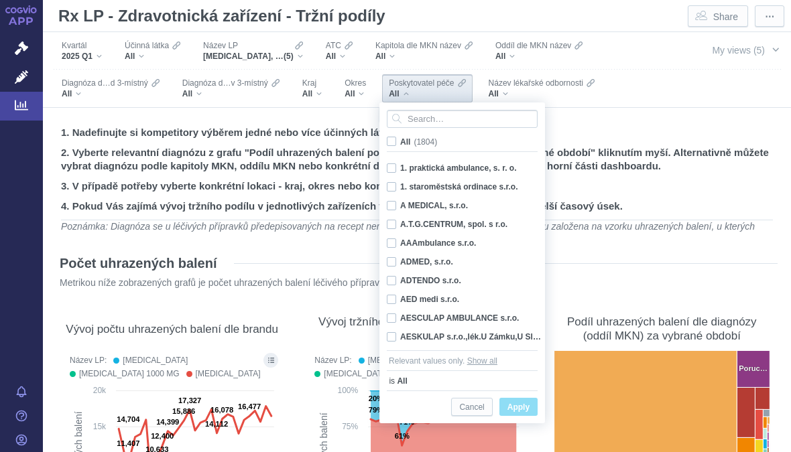
checkbox input "false"
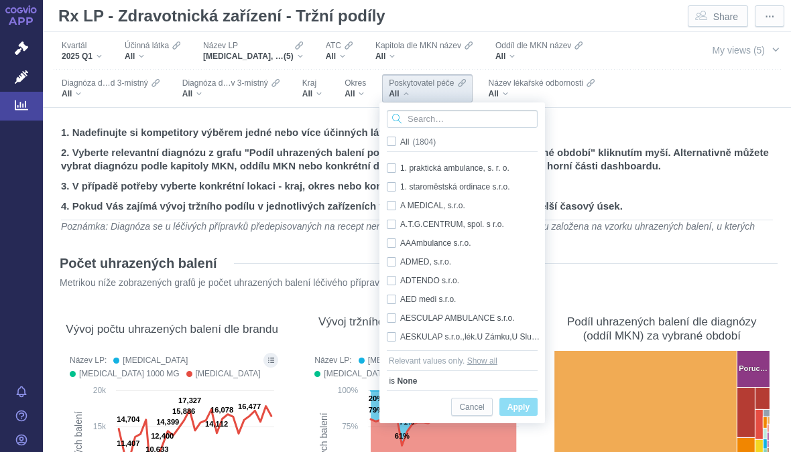
click at [430, 123] on input "Search attribute values" at bounding box center [462, 119] width 151 height 18
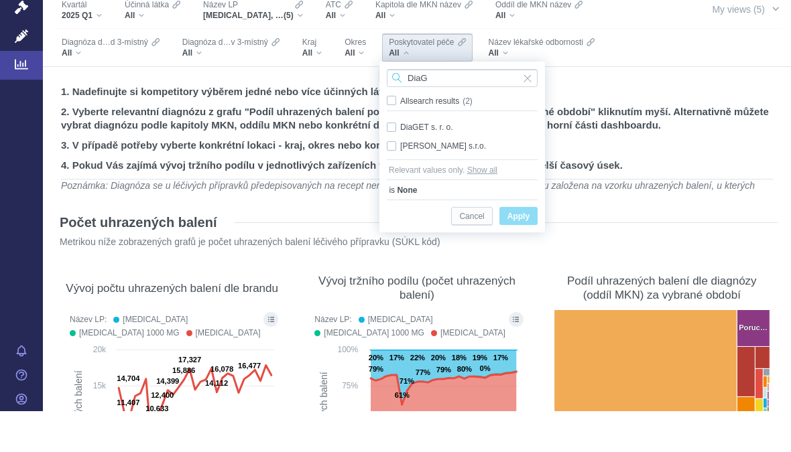
type input "DiaG"
click at [0, 0] on span "Only" at bounding box center [0, 0] width 0 height 0
checkbox input "true"
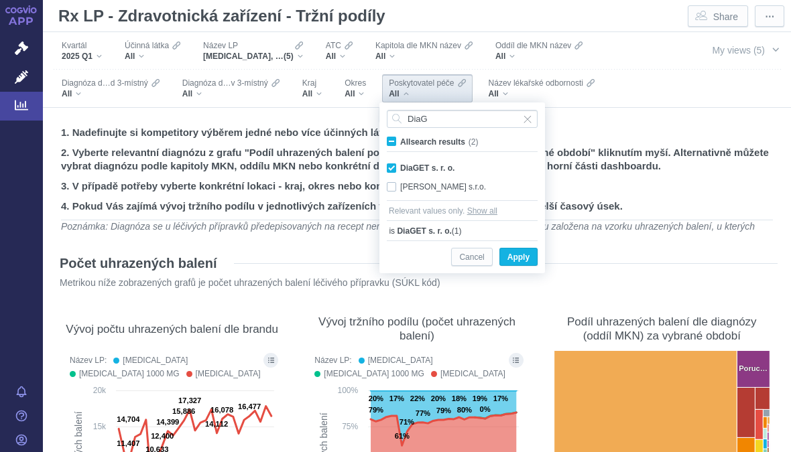
click at [527, 256] on span "Apply" at bounding box center [518, 257] width 22 height 17
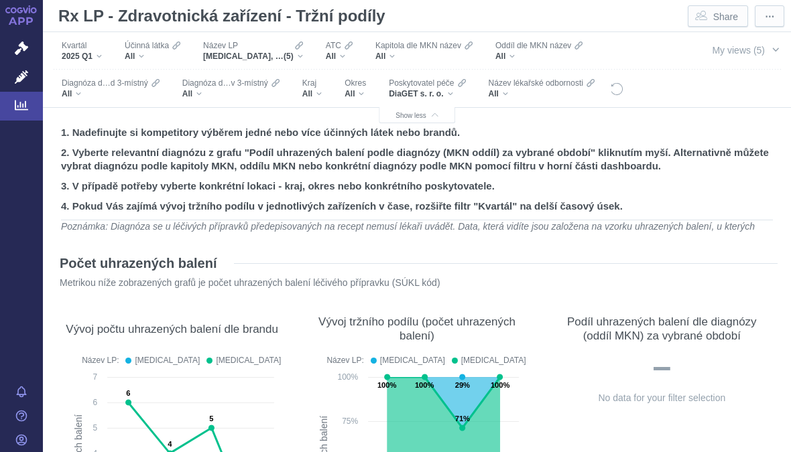
click at [303, 52] on div "[MEDICAL_DATA], [MEDICAL_DATA] 1000 MG, [MEDICAL_DATA], METFOGAMMA, METFOGAMMA …" at bounding box center [253, 56] width 100 height 11
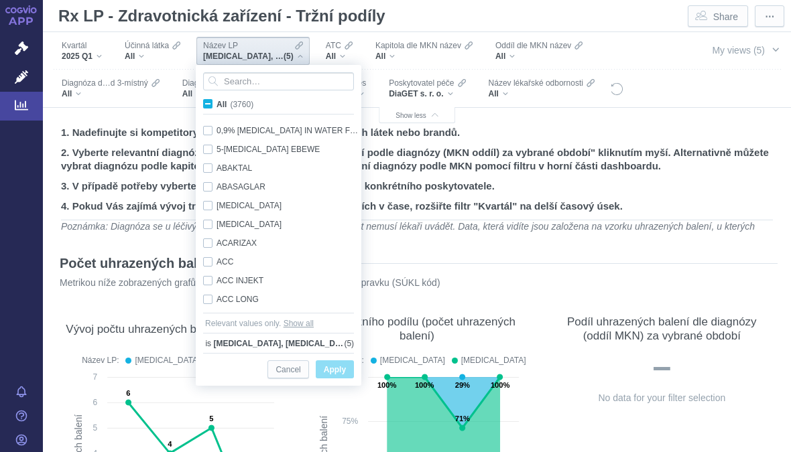
click at [216, 102] on span "All (3760)" at bounding box center [234, 104] width 37 height 9
click at [216, 102] on input "All (3760)" at bounding box center [220, 101] width 9 height 9
checkbox input "true"
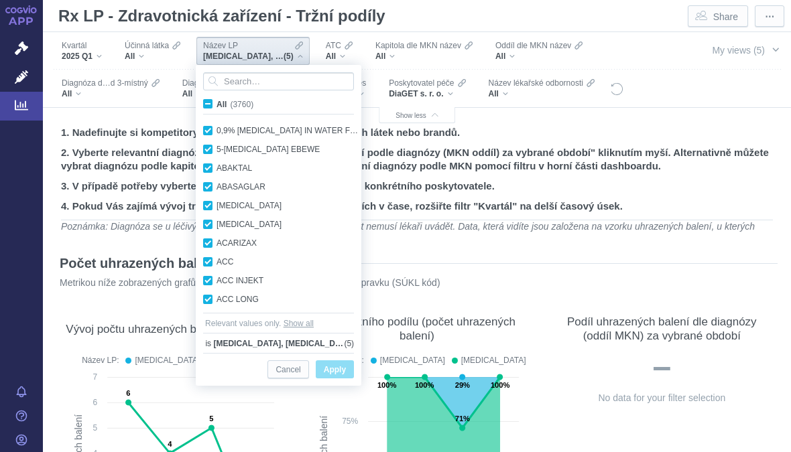
checkbox input "true"
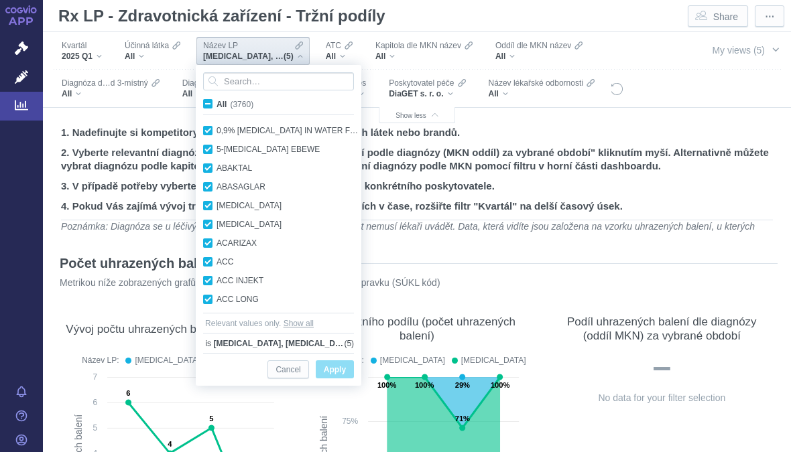
checkbox input "true"
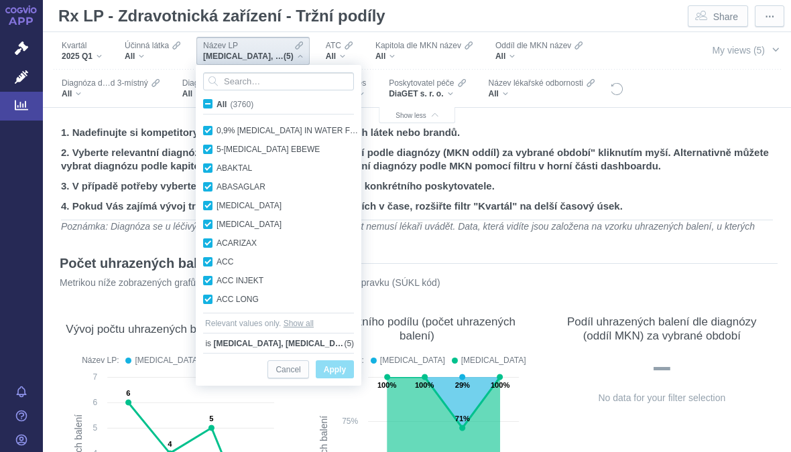
checkbox input "true"
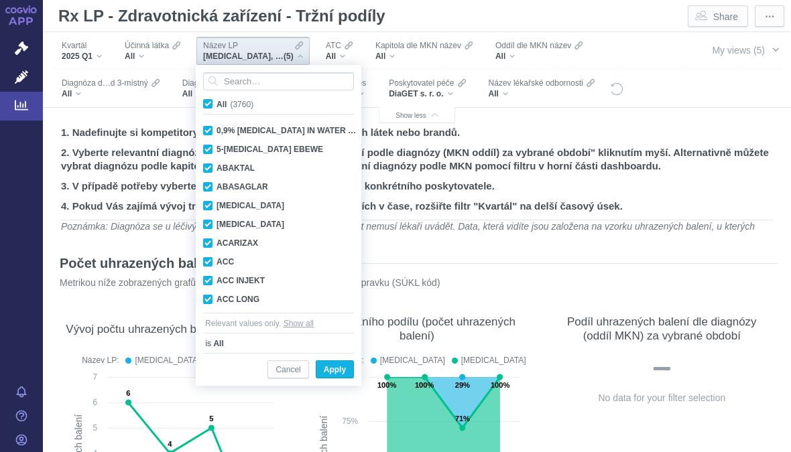
click at [217, 104] on input "All (3760)" at bounding box center [220, 101] width 9 height 9
checkbox input "false"
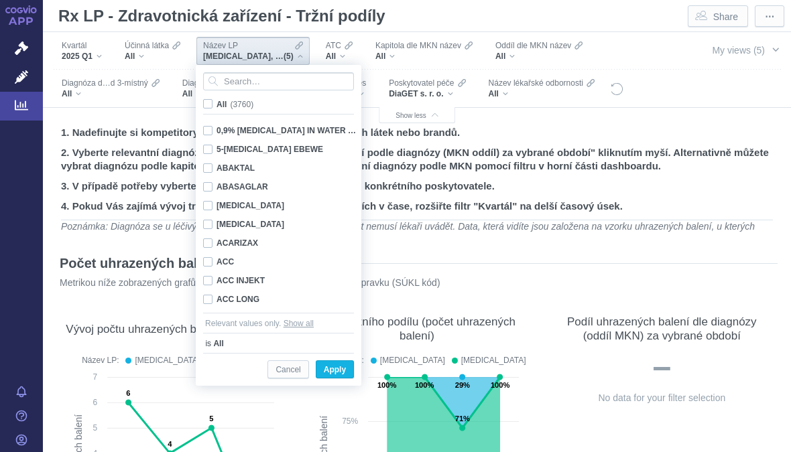
checkbox input "false"
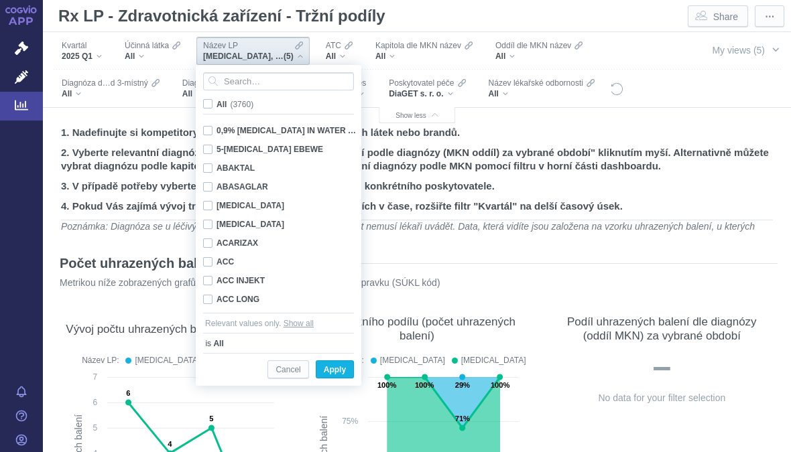
checkbox input "false"
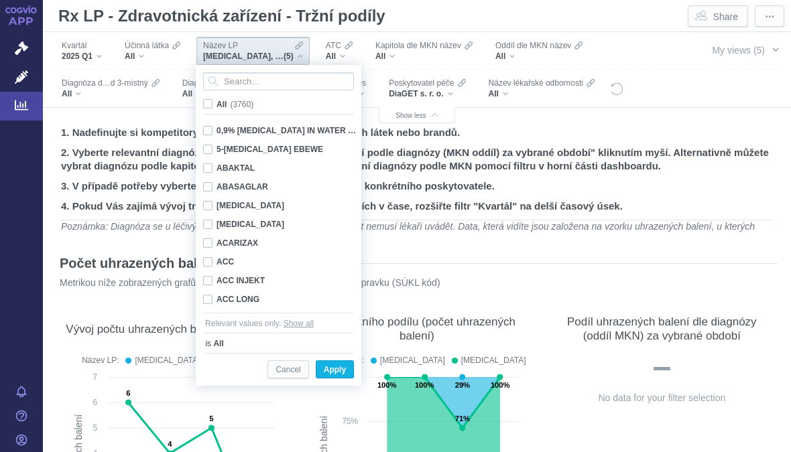
checkbox input "false"
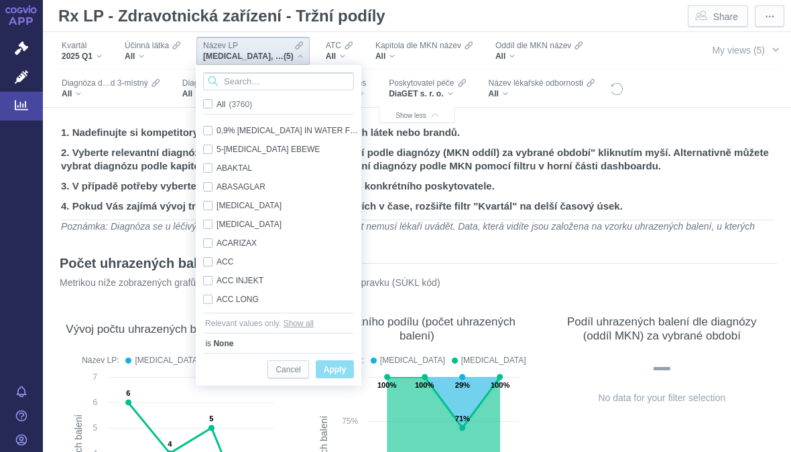
click at [254, 79] on input "Search attribute values" at bounding box center [278, 81] width 151 height 18
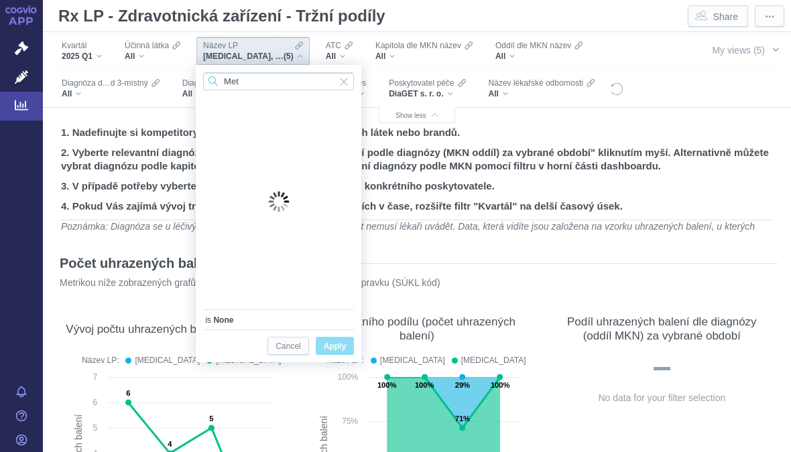
click at [273, 74] on input "Met" at bounding box center [278, 81] width 151 height 18
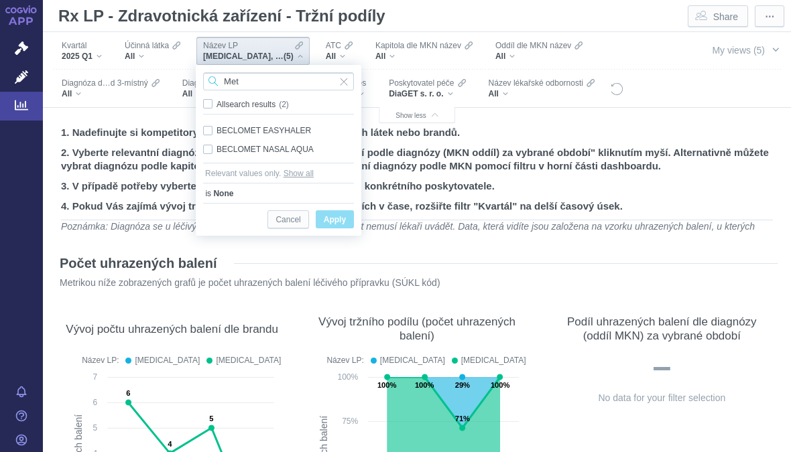
click at [262, 80] on input "Met" at bounding box center [278, 81] width 151 height 18
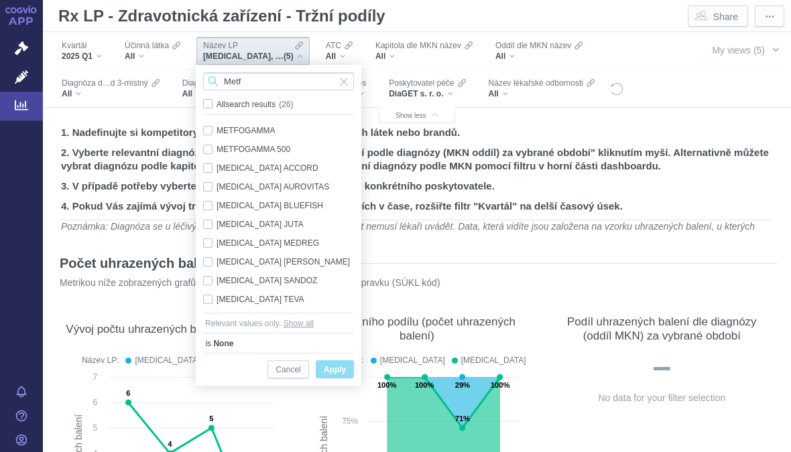
type input "Metfo"
click at [298, 54] on div "[MEDICAL_DATA], [MEDICAL_DATA] 1000 MG, [MEDICAL_DATA], METFOGAMMA, METFOGAMMA …" at bounding box center [253, 56] width 100 height 11
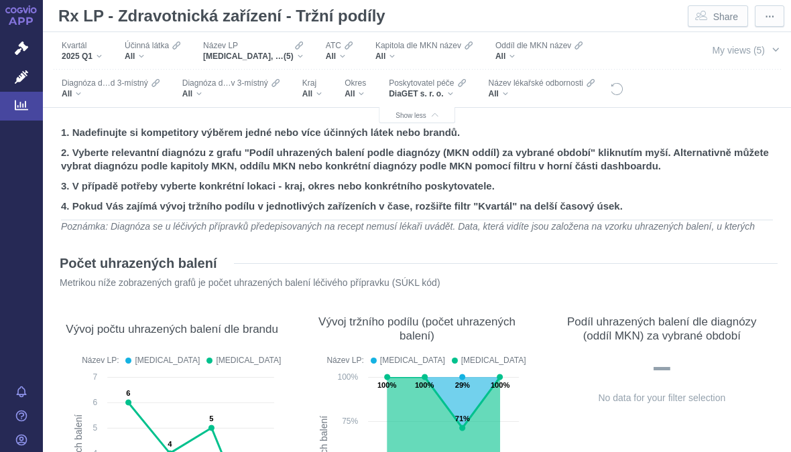
click at [304, 51] on div "Název LP [MEDICAL_DATA], [MEDICAL_DATA] 1000 MG, [MEDICAL_DATA], METFOGAMMA, ME…" at bounding box center [252, 51] width 113 height 28
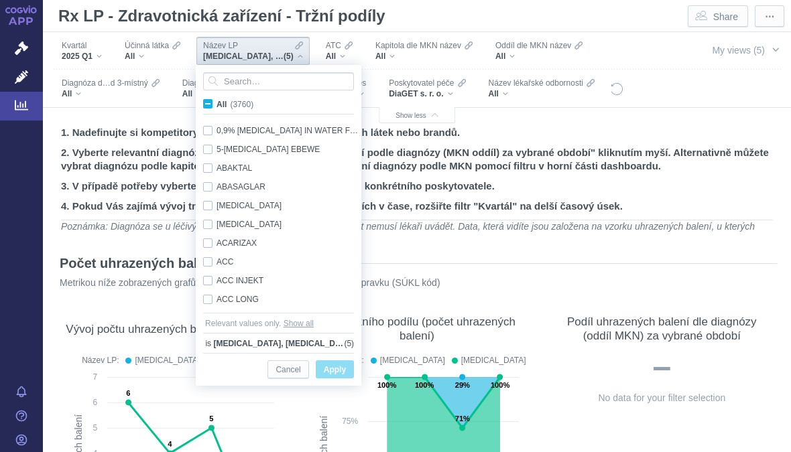
click at [216, 103] on input "All (3760)" at bounding box center [220, 101] width 9 height 9
checkbox input "true"
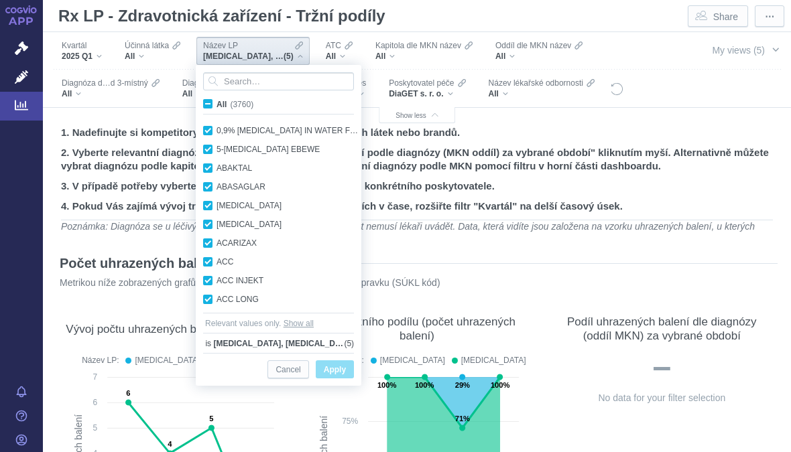
checkbox input "true"
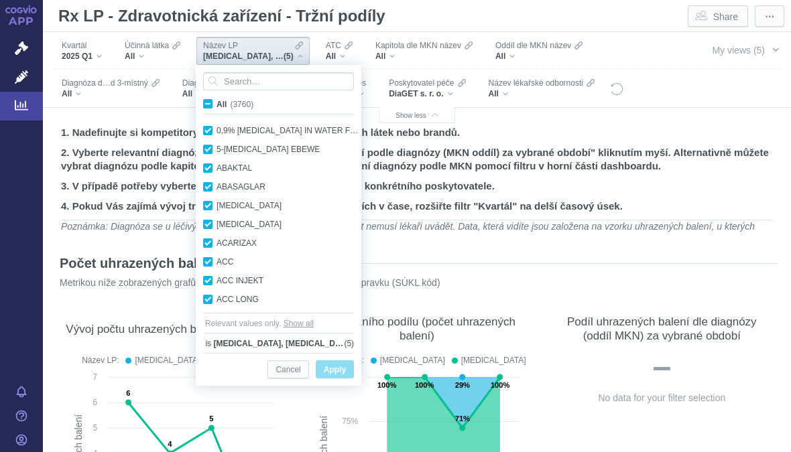
checkbox input "true"
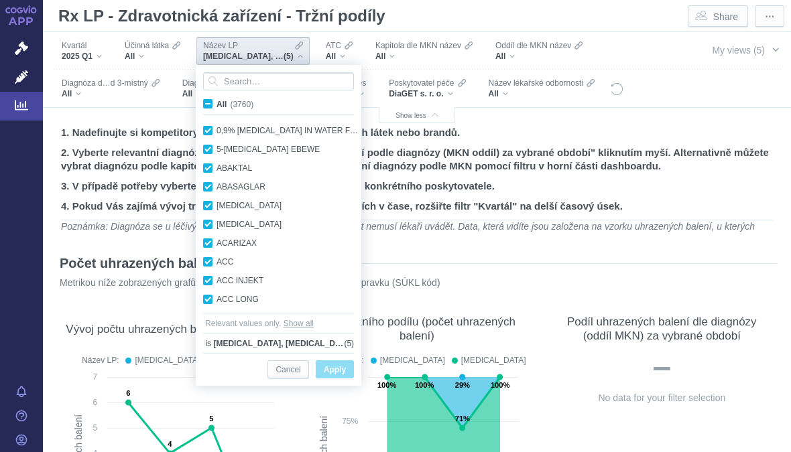
checkbox input "true"
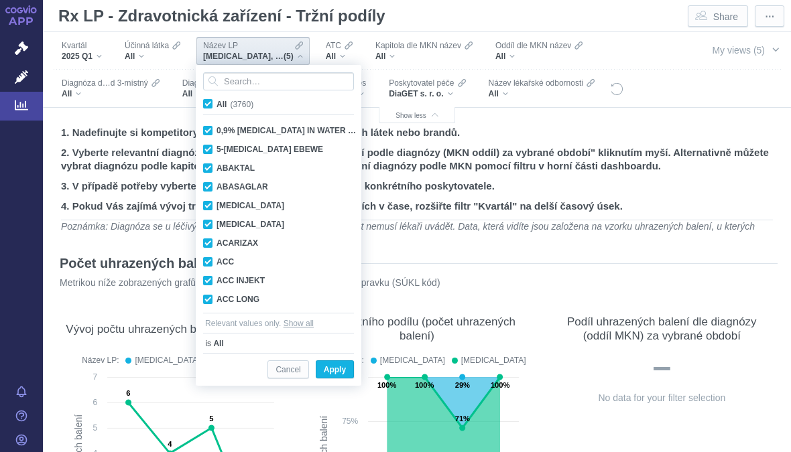
click at [217, 102] on input "All (3760)" at bounding box center [220, 101] width 9 height 9
checkbox input "false"
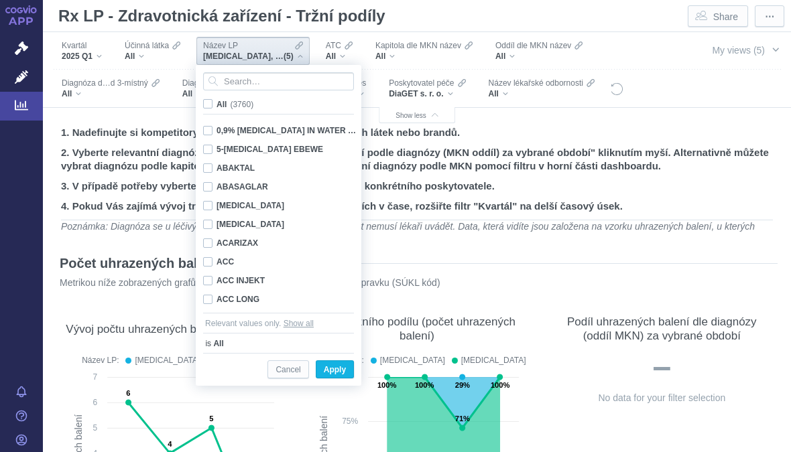
checkbox input "false"
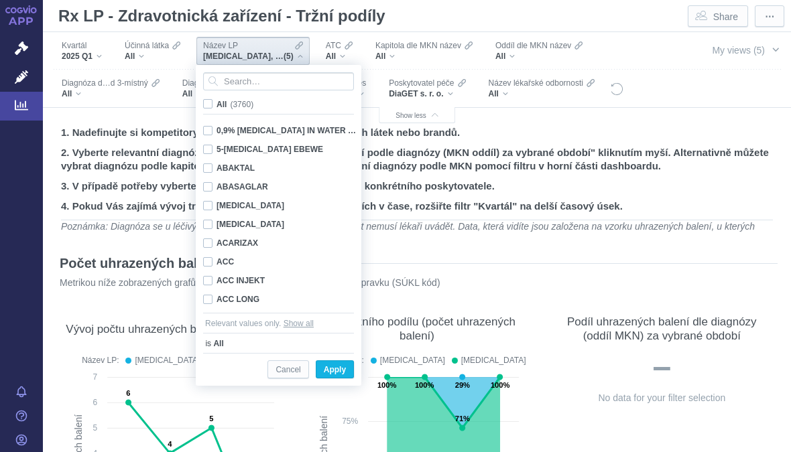
checkbox input "false"
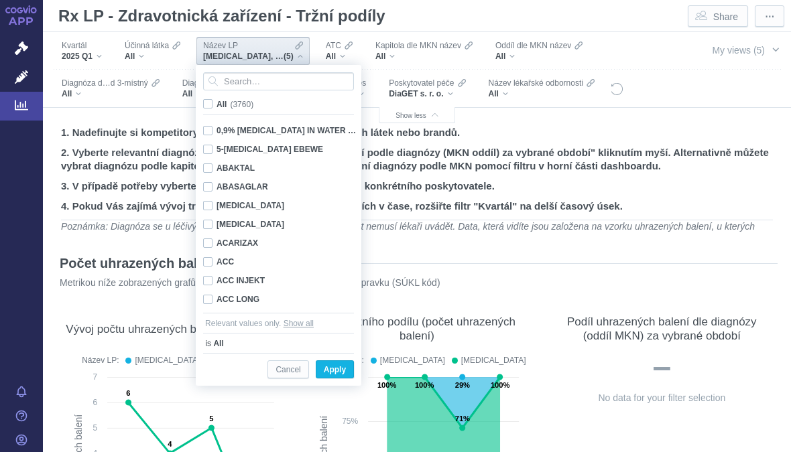
checkbox input "false"
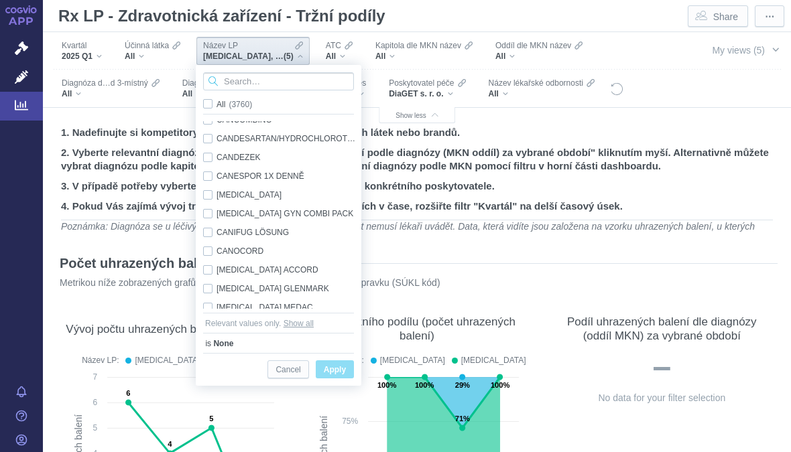
click at [292, 81] on input "Search attribute values" at bounding box center [278, 81] width 151 height 18
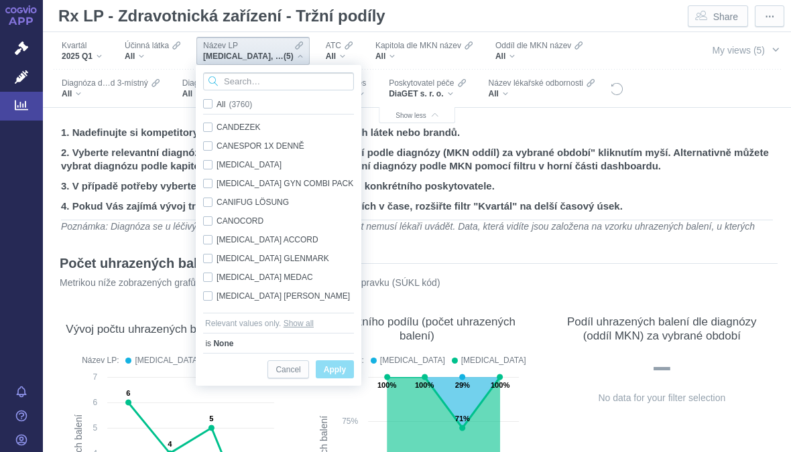
scroll to position [10715, 0]
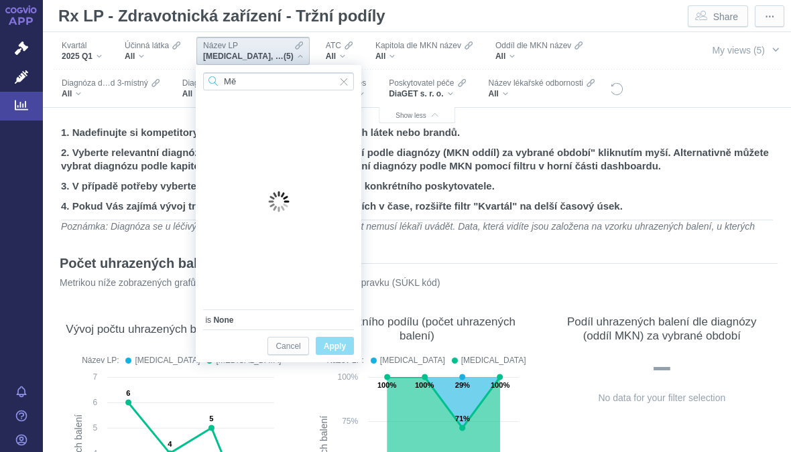
click at [261, 77] on input "Mě" at bounding box center [278, 81] width 151 height 18
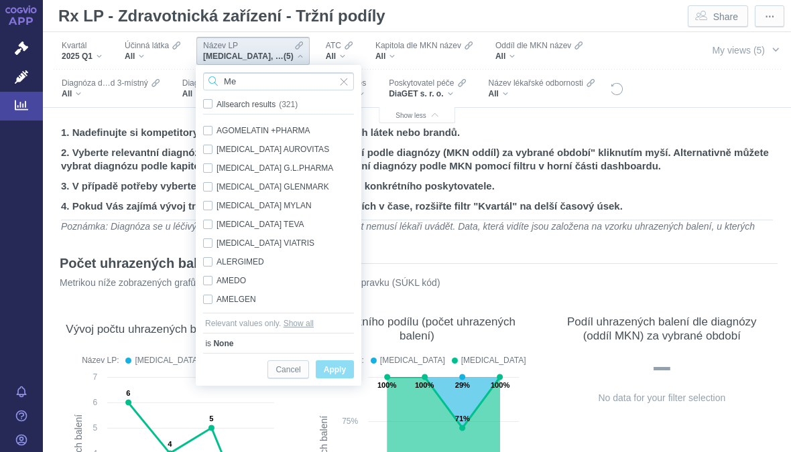
click at [263, 83] on input "Me" at bounding box center [278, 81] width 151 height 18
type input "Met"
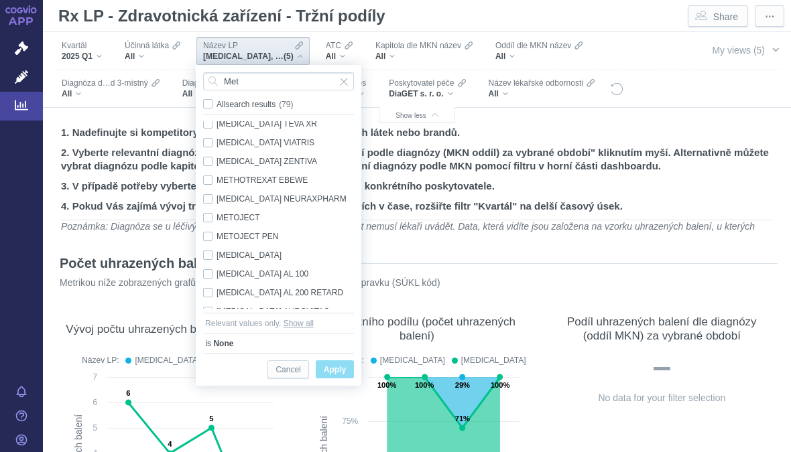
click at [549, 71] on div "Kvartál 2025 Q1 Účinná látka All Název LP GLUCOPHAGE, GLUCOPHAGE 1000 MG, GLUCO…" at bounding box center [417, 70] width 748 height 76
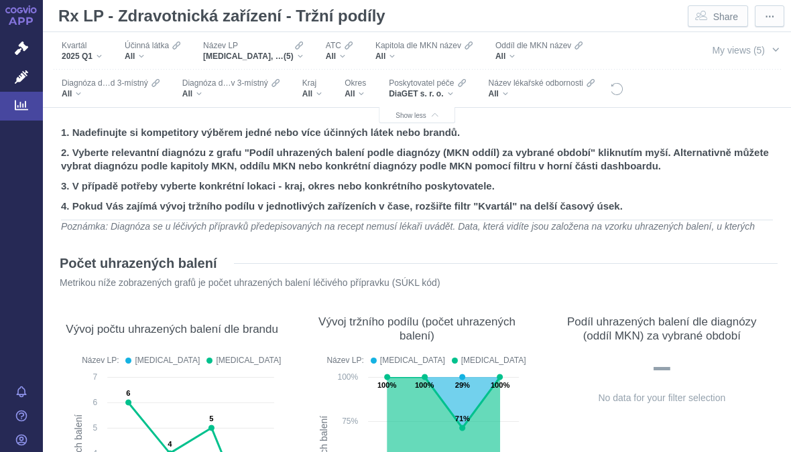
click at [303, 46] on icon "Filters" at bounding box center [299, 45] width 8 height 11
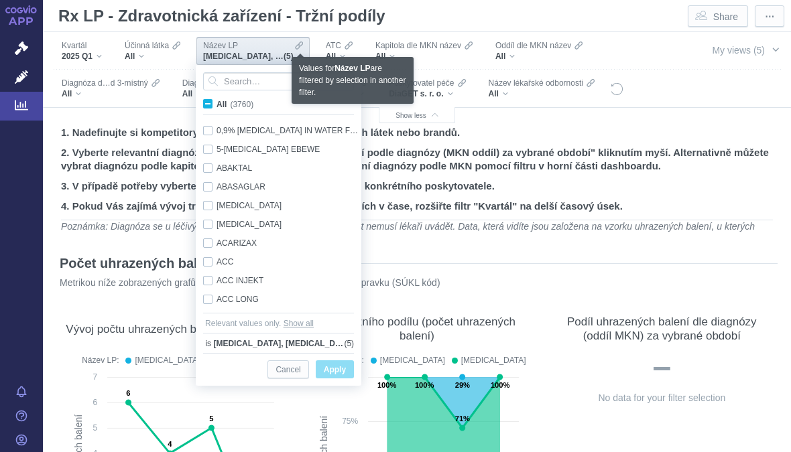
click at [216, 106] on input "All (3760)" at bounding box center [220, 101] width 9 height 9
checkbox input "true"
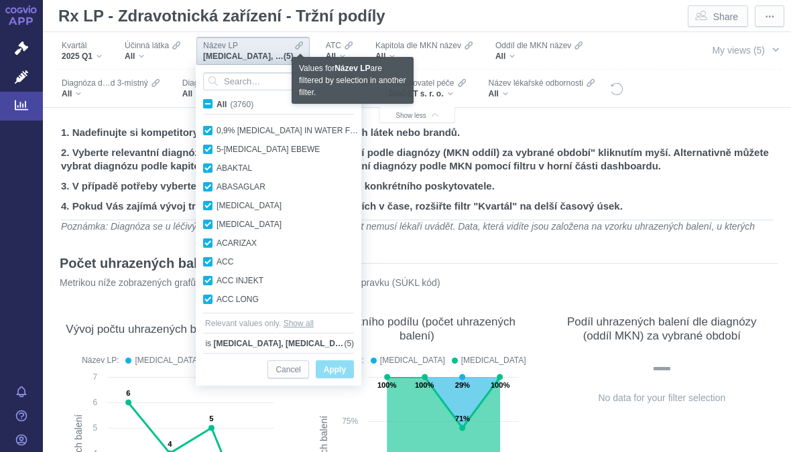
checkbox input "true"
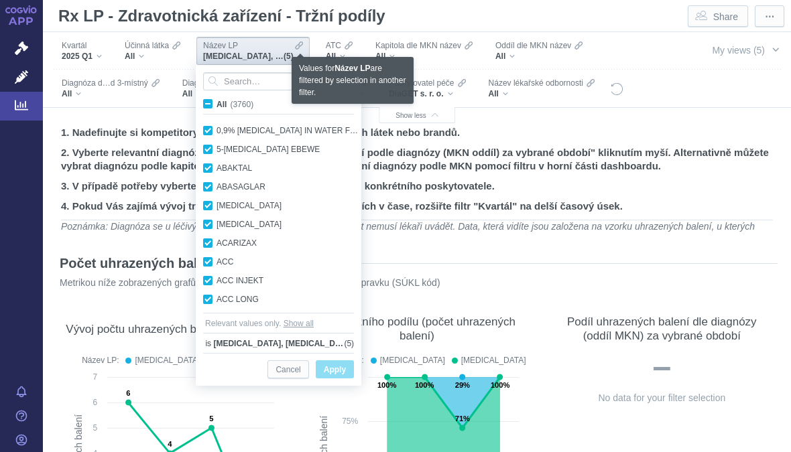
checkbox input "true"
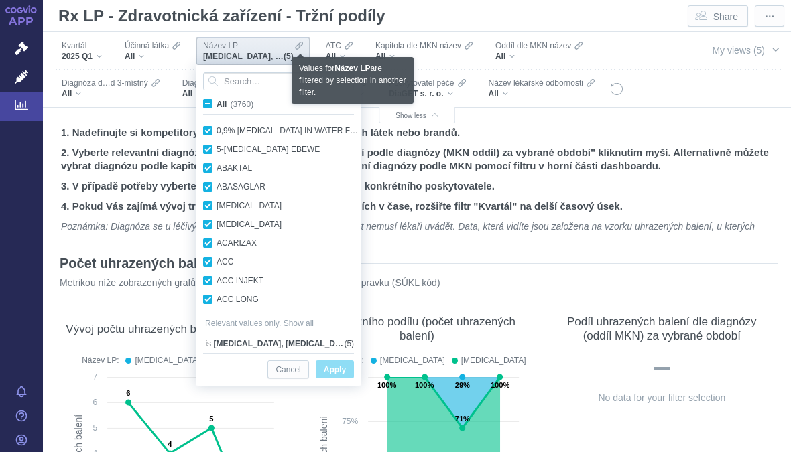
checkbox input "true"
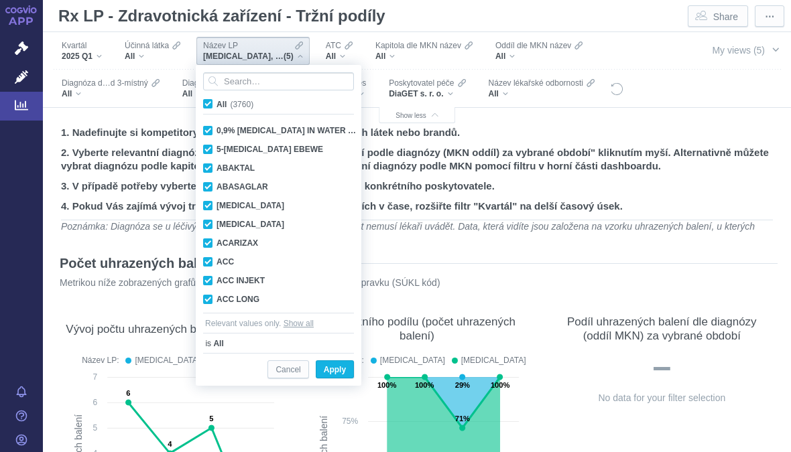
click at [216, 106] on input "All (3760)" at bounding box center [220, 101] width 9 height 9
checkbox input "false"
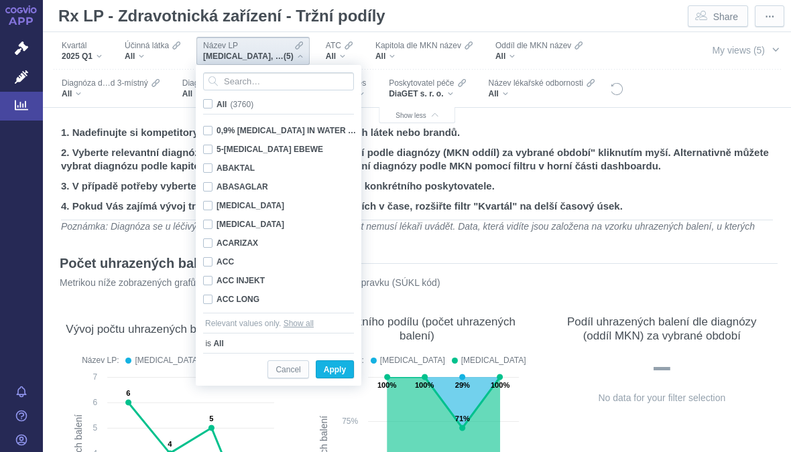
checkbox input "false"
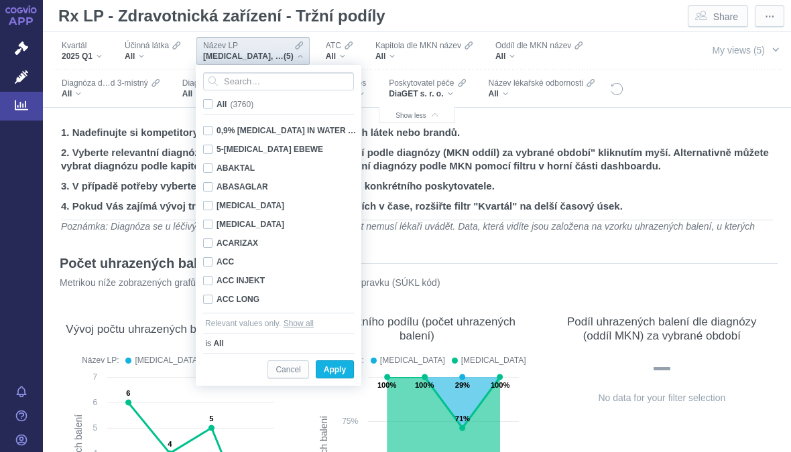
checkbox input "false"
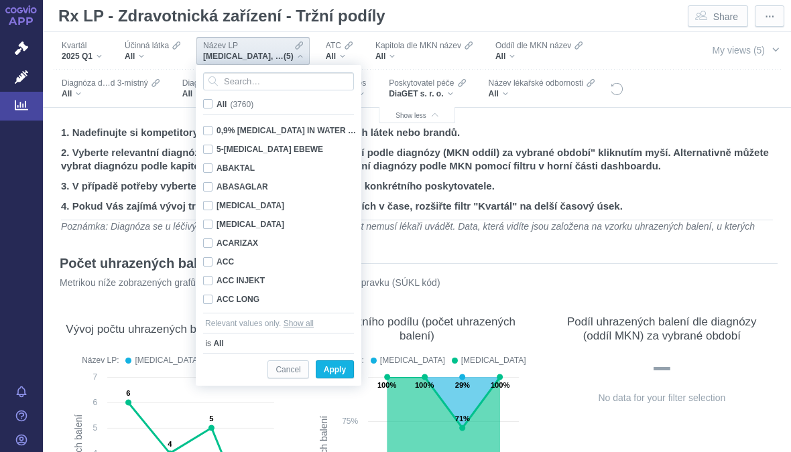
checkbox input "false"
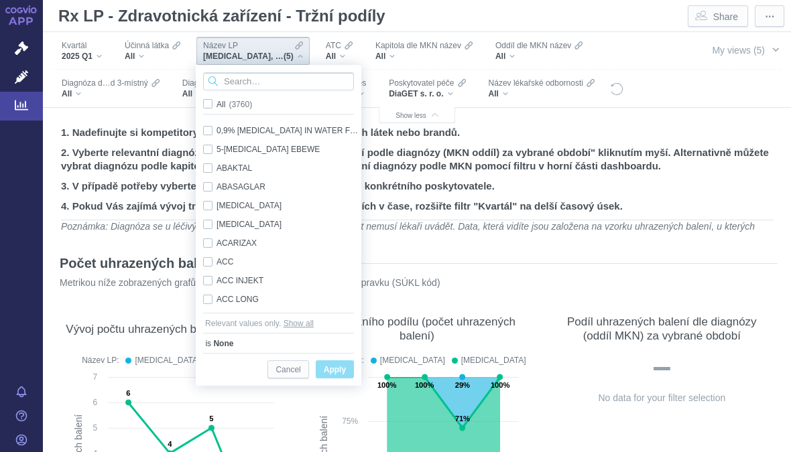
click at [257, 82] on input "Search attribute values" at bounding box center [278, 81] width 151 height 18
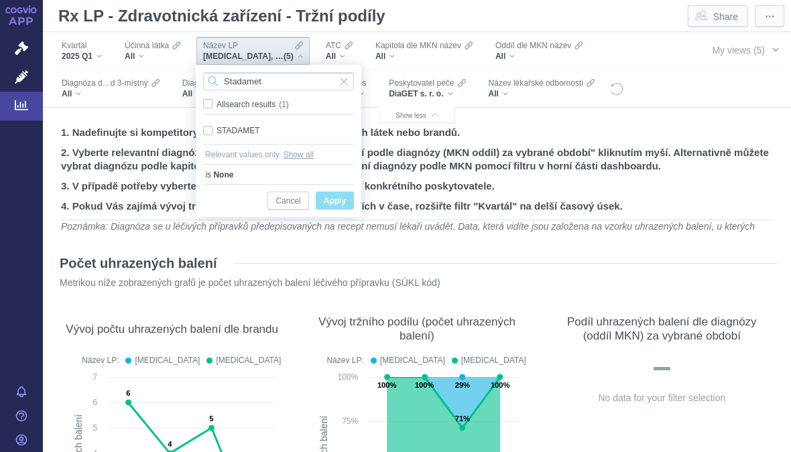
type input "Stadamet"
click at [251, 128] on div "STADAMET Only" at bounding box center [278, 130] width 164 height 19
checkbox input "true"
click at [0, 0] on span "Only" at bounding box center [0, 0] width 0 height 0
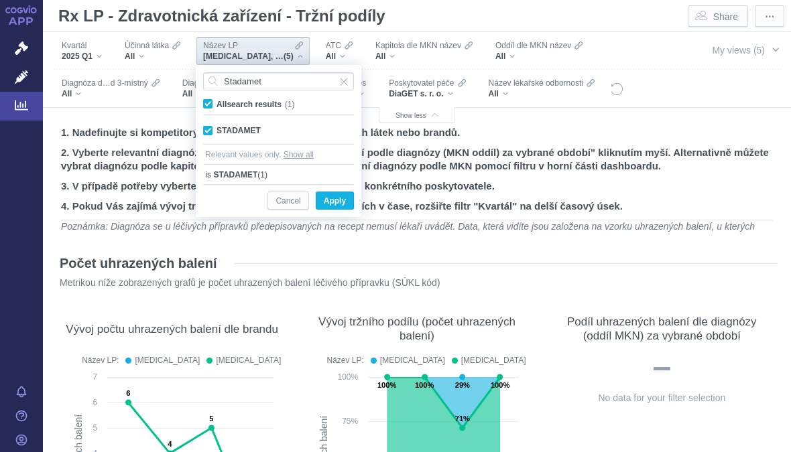
click at [348, 199] on button "Apply" at bounding box center [335, 201] width 38 height 18
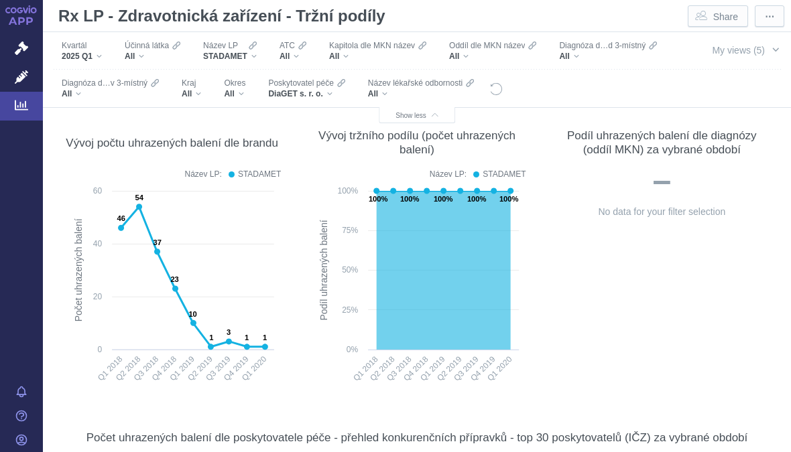
scroll to position [188, 0]
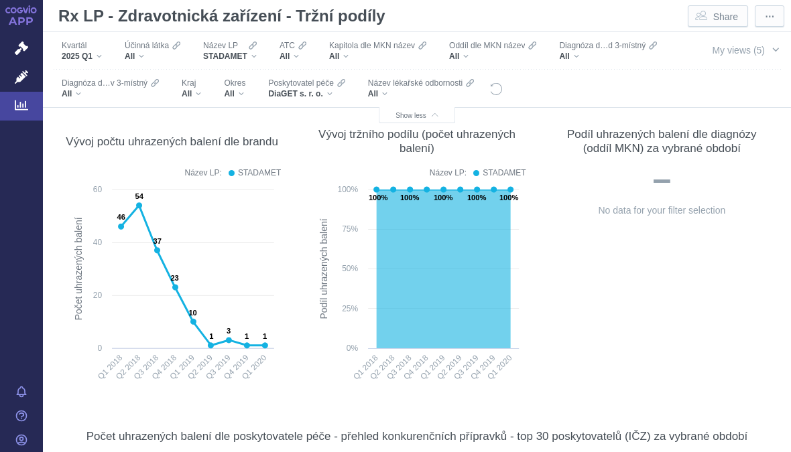
click at [260, 48] on div "Název LP STADAMET" at bounding box center [229, 51] width 67 height 28
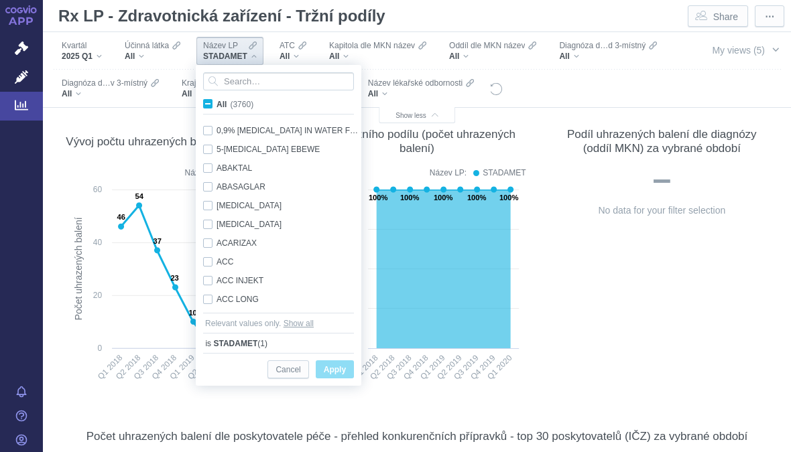
click at [263, 74] on input "Search attribute values" at bounding box center [278, 81] width 151 height 18
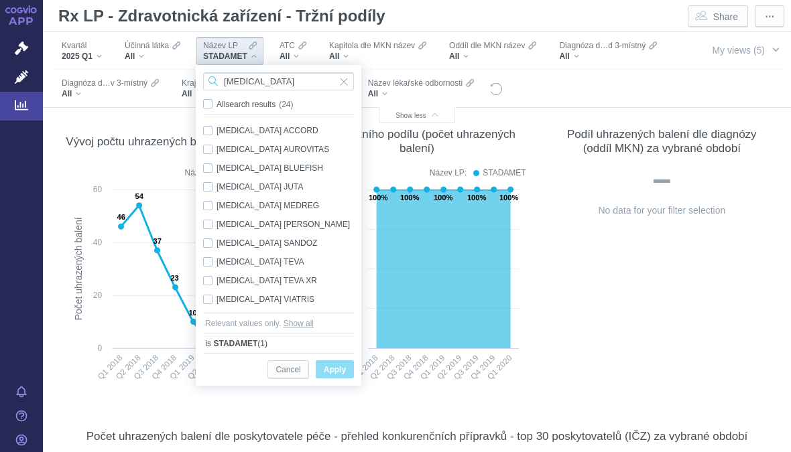
type input "[MEDICAL_DATA]"
click at [208, 130] on div "[MEDICAL_DATA] ACCORD Only" at bounding box center [280, 130] width 168 height 19
checkbox input "true"
click at [211, 129] on div "[MEDICAL_DATA] ACCORD Only" at bounding box center [280, 130] width 168 height 19
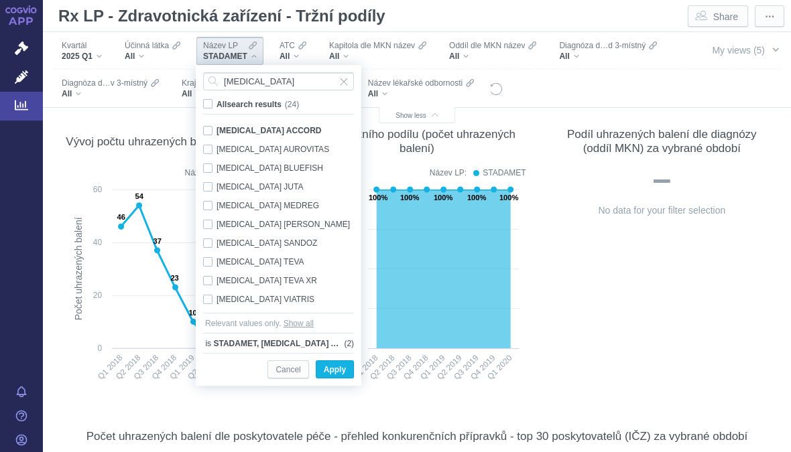
checkbox input "false"
click at [213, 147] on div "[MEDICAL_DATA] AUROVITAS Only" at bounding box center [280, 149] width 168 height 19
checkbox input "true"
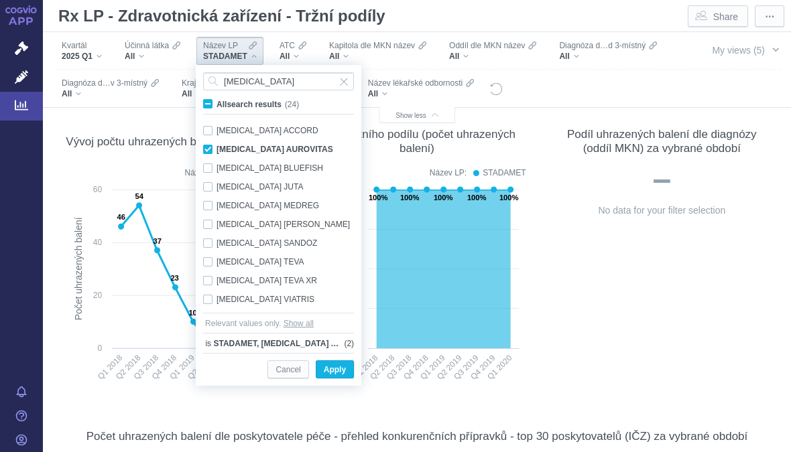
click at [215, 123] on div "[MEDICAL_DATA] ACCORD Only" at bounding box center [280, 130] width 168 height 19
click at [210, 129] on div "[MEDICAL_DATA] ACCORD Only" at bounding box center [280, 130] width 168 height 19
checkbox input "false"
click at [214, 168] on div "[MEDICAL_DATA] BLUEFISH Only" at bounding box center [280, 168] width 168 height 19
checkbox input "true"
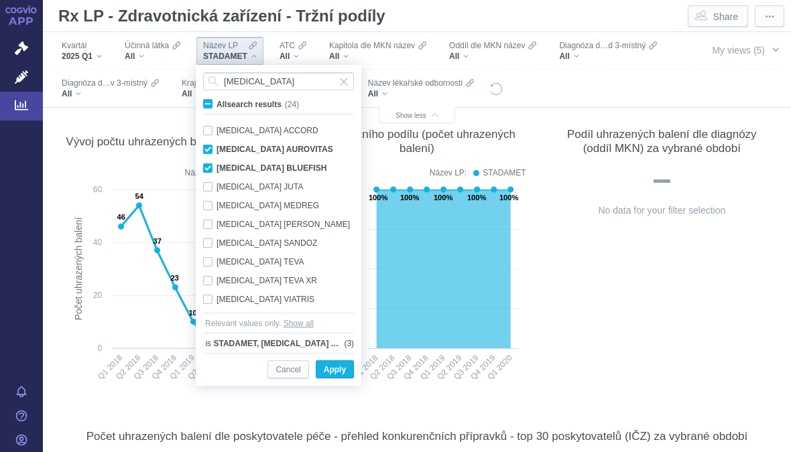
click at [213, 129] on div "[MEDICAL_DATA] ACCORD Only" at bounding box center [280, 130] width 168 height 19
checkbox input "true"
click at [214, 199] on div "[MEDICAL_DATA] MEDREG Only" at bounding box center [280, 205] width 168 height 19
checkbox input "true"
click at [214, 178] on div "[MEDICAL_DATA] JUTA Only" at bounding box center [280, 187] width 168 height 19
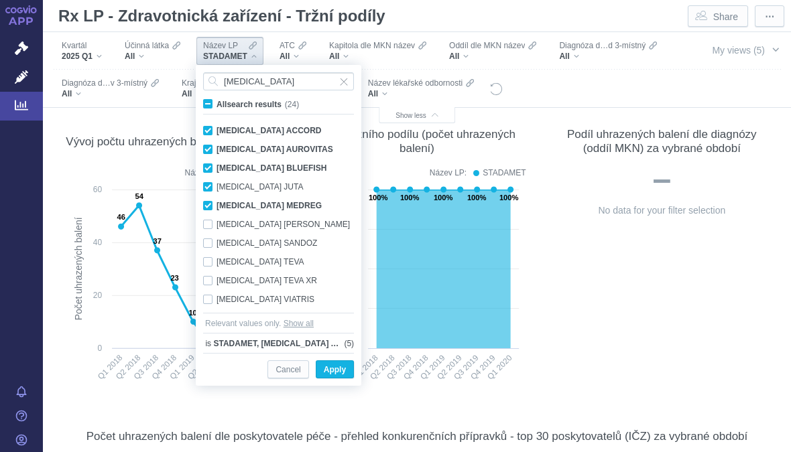
checkbox input "true"
click at [212, 221] on div "[MEDICAL_DATA] MYLAN Only" at bounding box center [280, 224] width 168 height 19
checkbox input "true"
click at [210, 245] on div "[MEDICAL_DATA] SANDOZ Only" at bounding box center [280, 243] width 168 height 19
checkbox input "true"
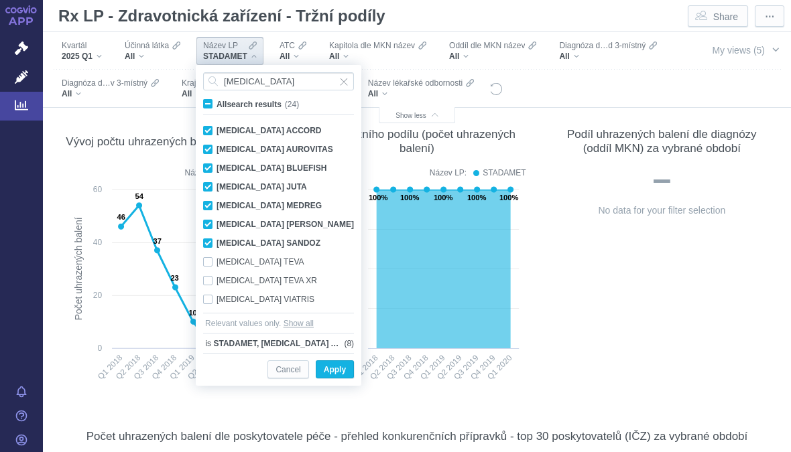
click at [214, 258] on div "[MEDICAL_DATA] TEVA Only" at bounding box center [280, 262] width 168 height 19
checkbox input "true"
click at [216, 277] on div "[MEDICAL_DATA] TEVA XR Only" at bounding box center [280, 280] width 168 height 19
checkbox input "true"
click at [218, 295] on div "[MEDICAL_DATA] VIATRIS Only" at bounding box center [280, 299] width 168 height 19
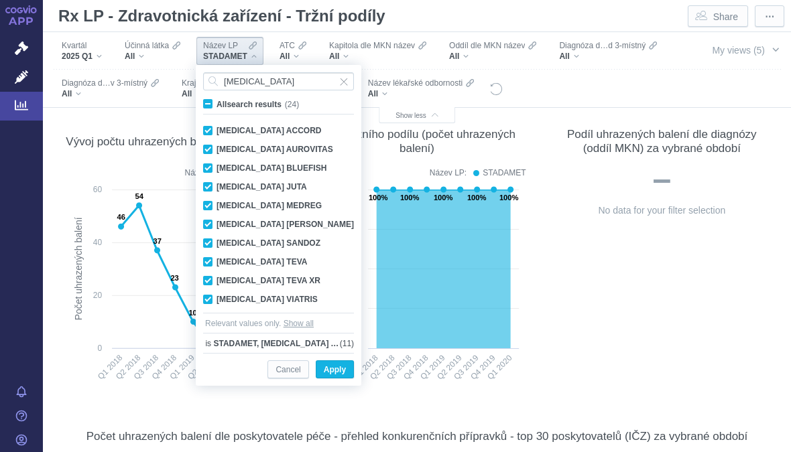
checkbox input "true"
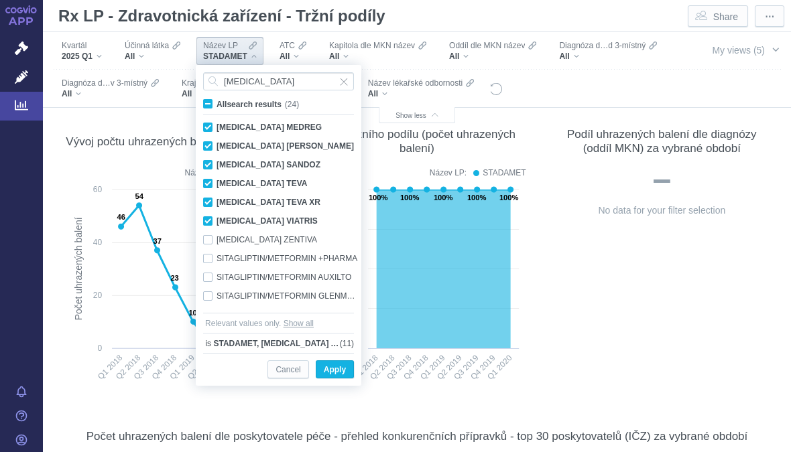
scroll to position [81, 0]
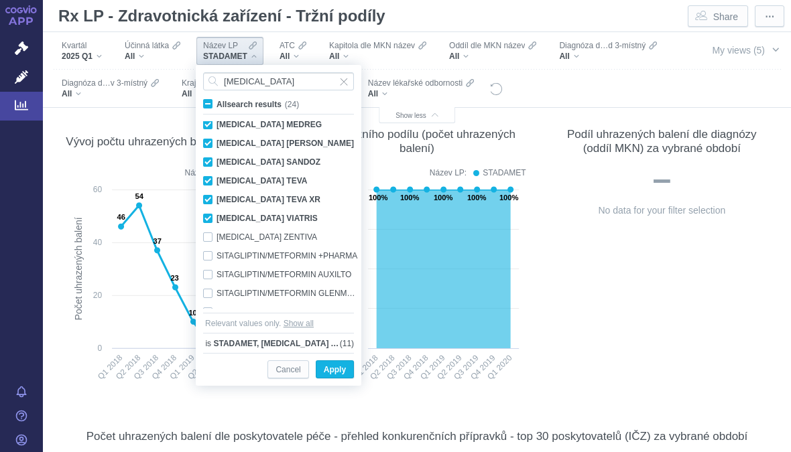
click at [212, 237] on div "[MEDICAL_DATA] ZENTIVA Only" at bounding box center [280, 237] width 168 height 19
checkbox input "true"
click at [340, 365] on span "Apply" at bounding box center [335, 370] width 22 height 17
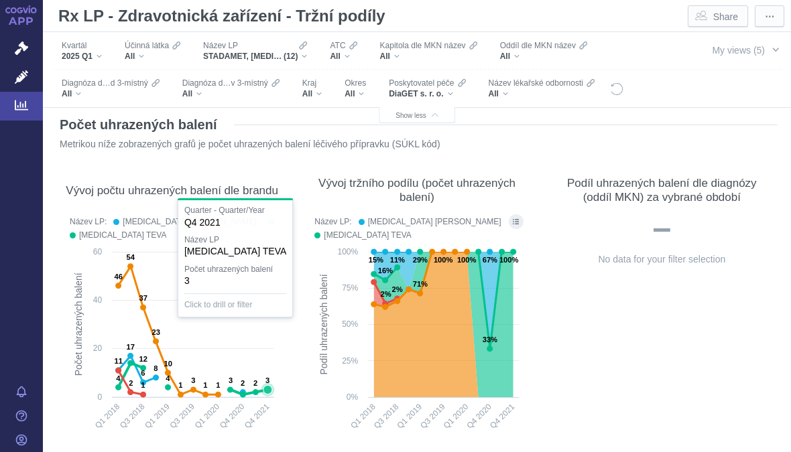
scroll to position [131, 0]
